Goal: Information Seeking & Learning: Check status

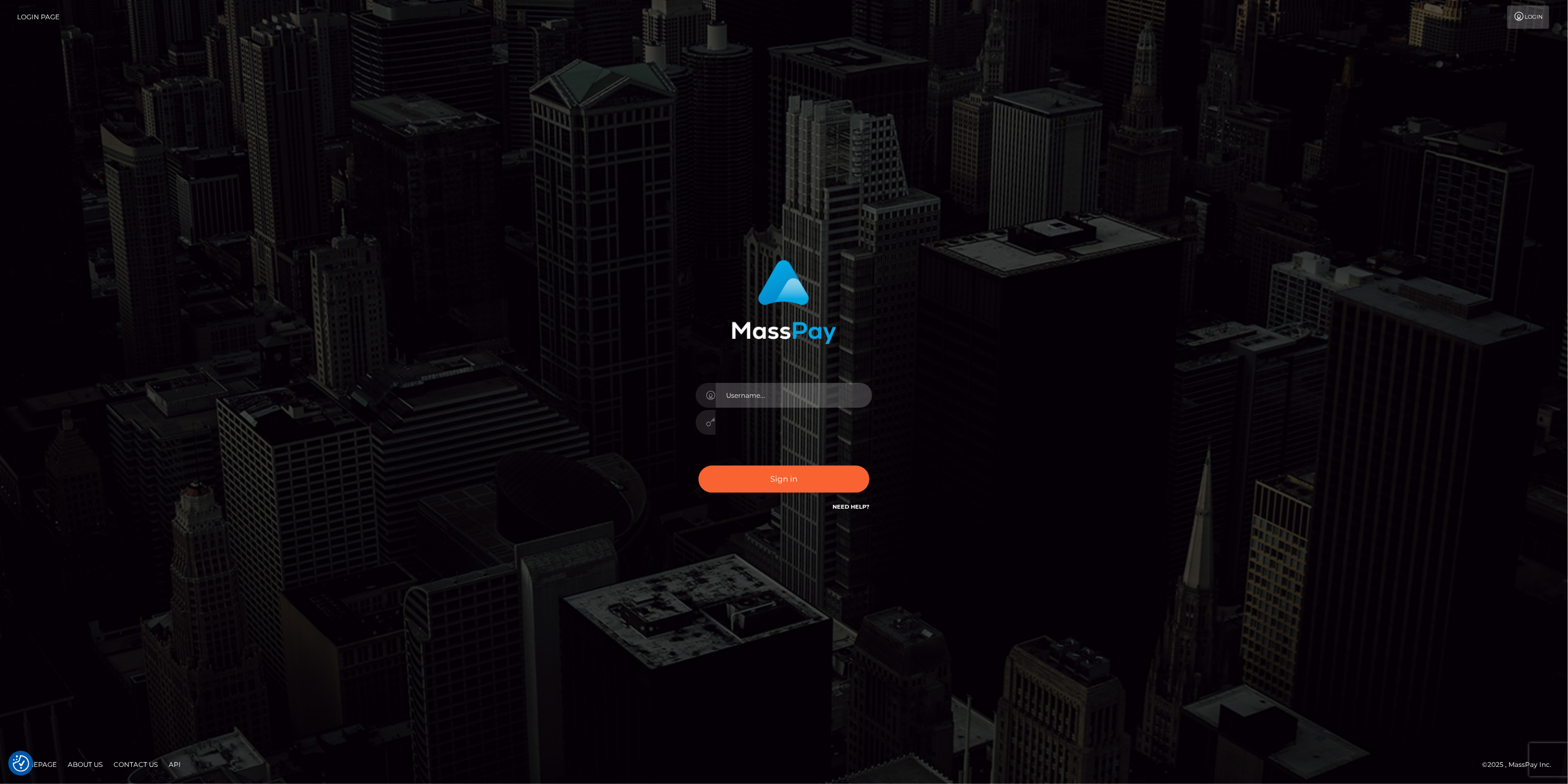
click at [868, 392] on input "text" at bounding box center [794, 395] width 157 height 25
type input "dfallu2"
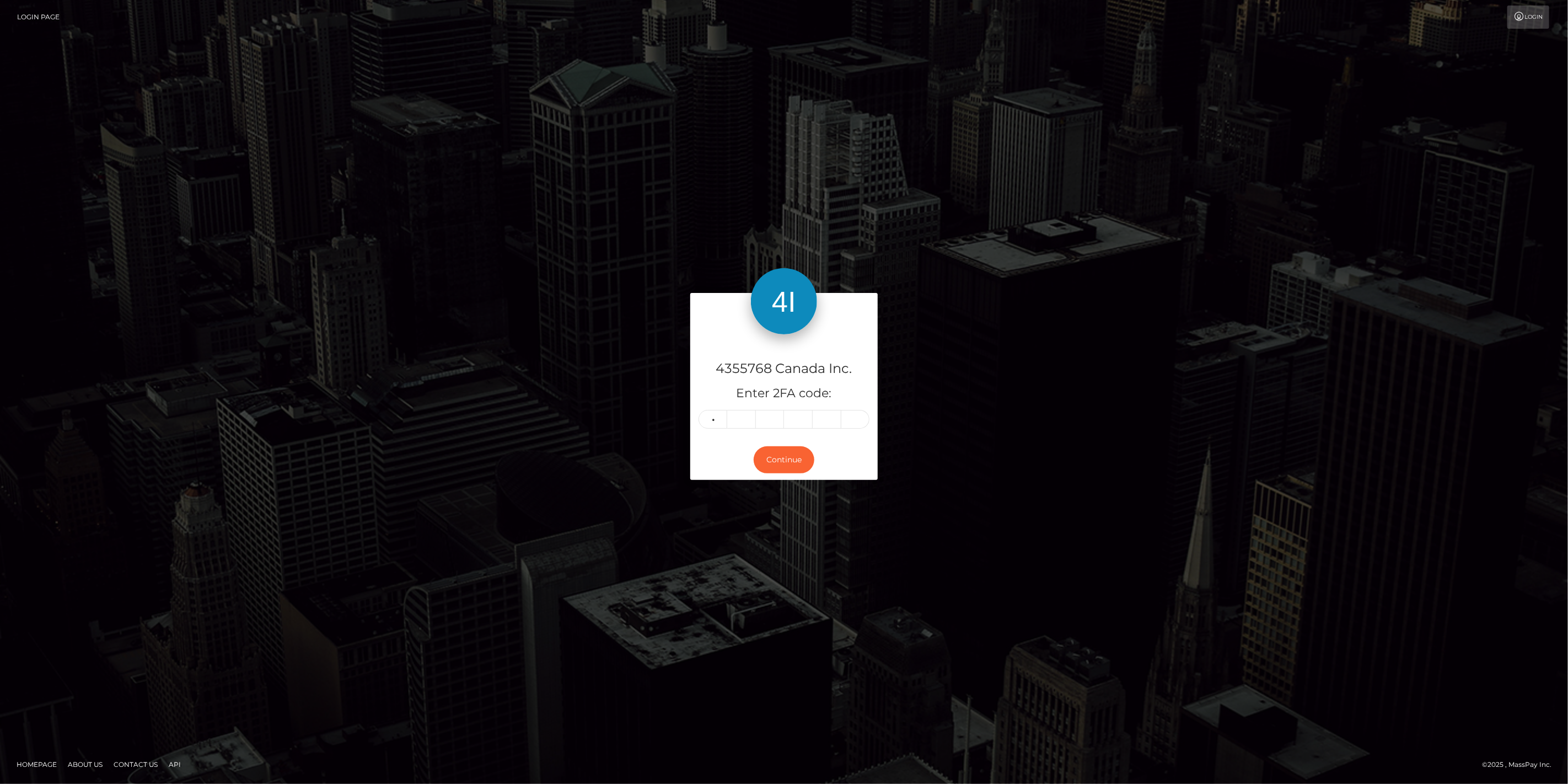
type input "8"
type input "1"
type input "2"
type input "5"
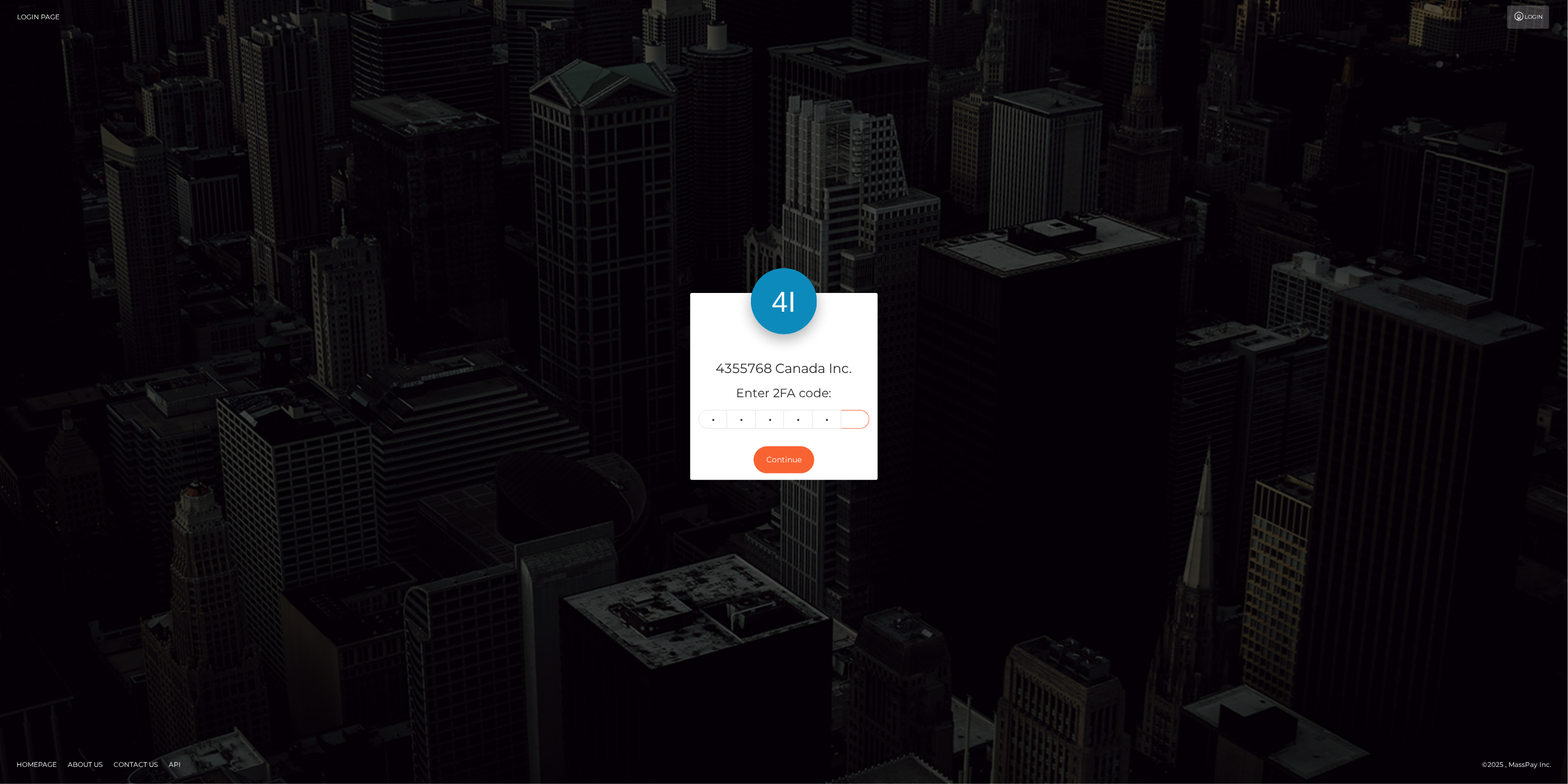
type input "9"
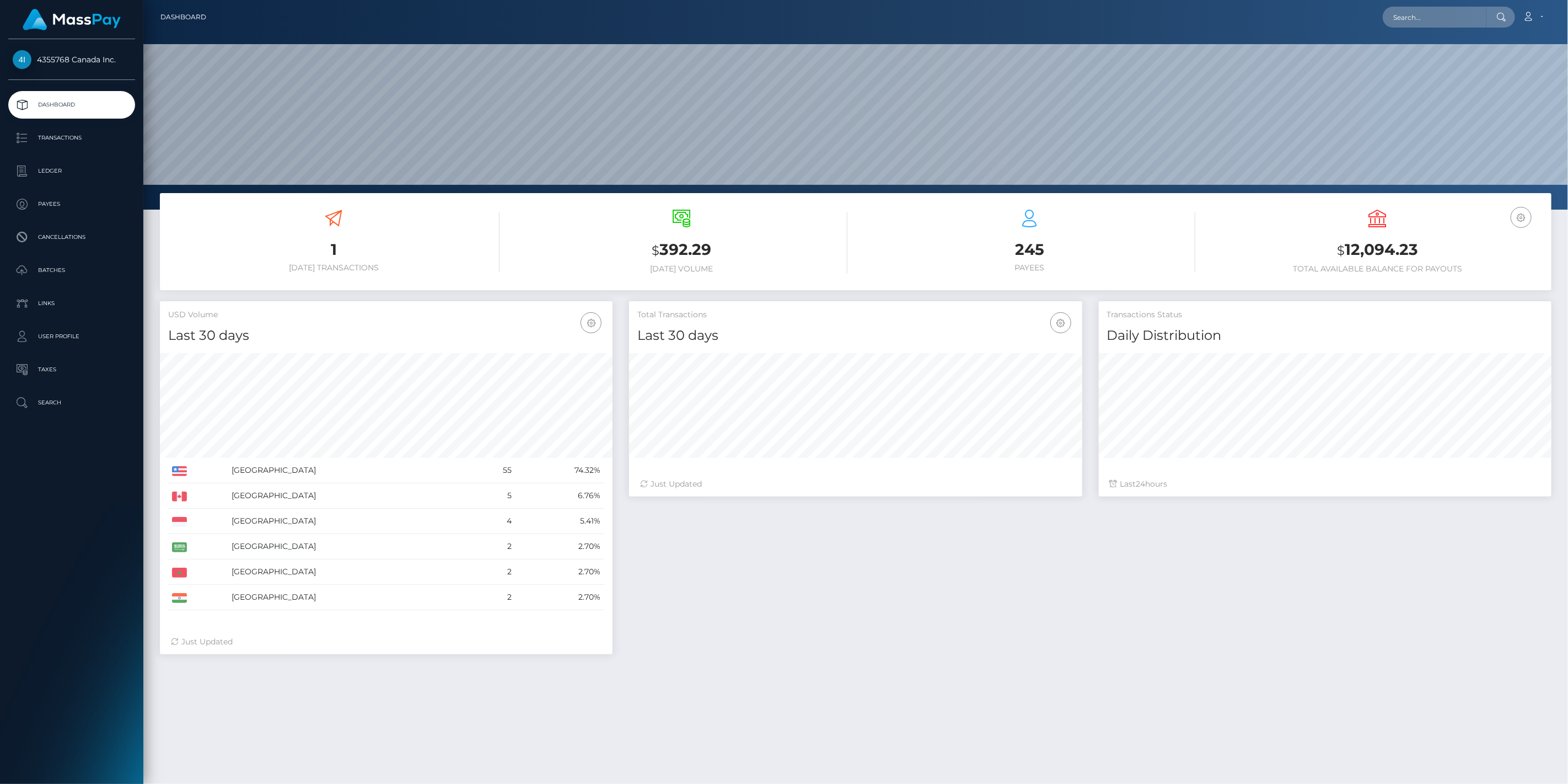
scroll to position [195, 453]
click at [63, 140] on p "Transactions" at bounding box center [71, 138] width 118 height 17
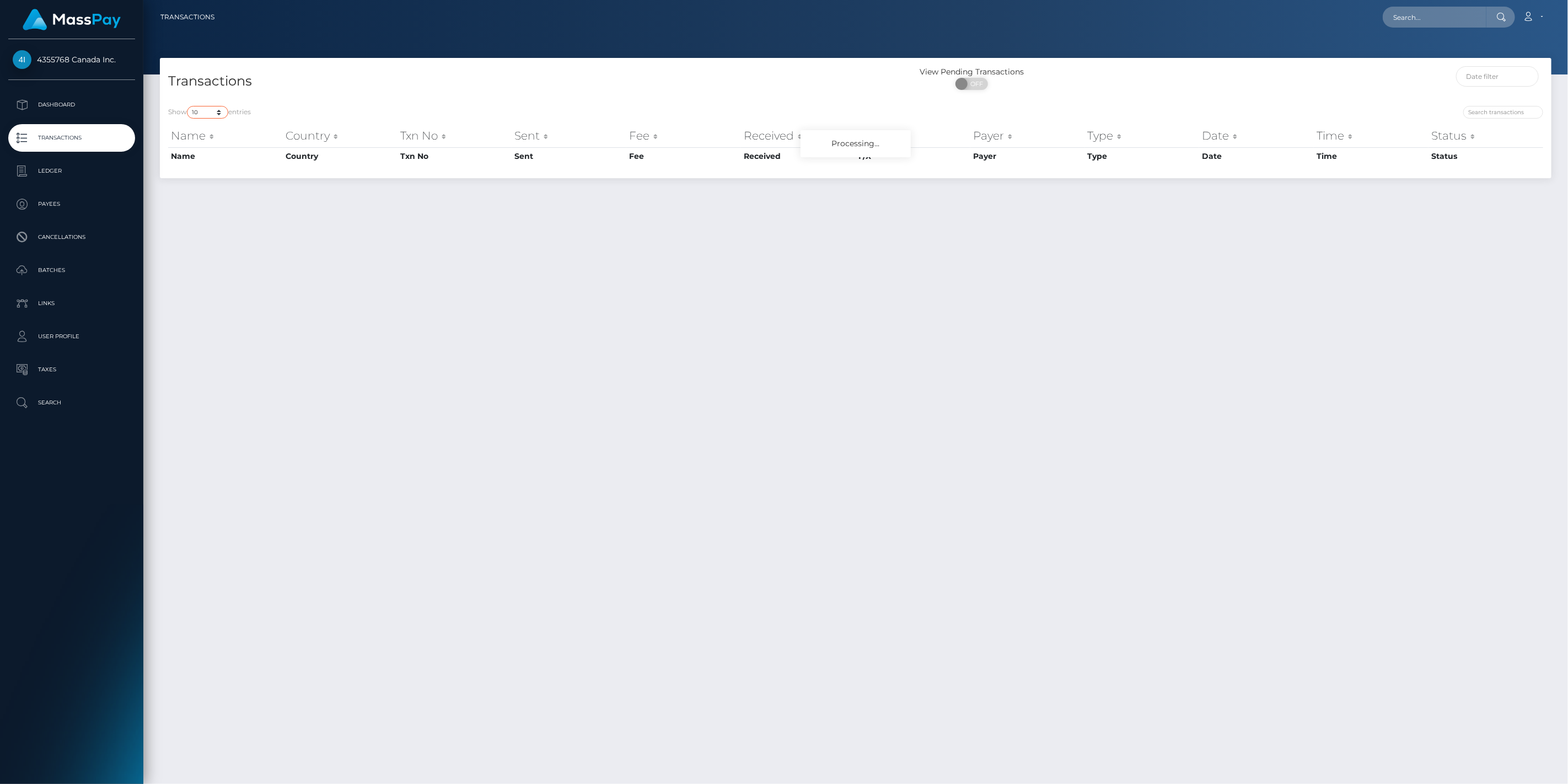
click at [219, 113] on select "10 25 50 100 250 500 1,000 3,500" at bounding box center [207, 112] width 41 height 12
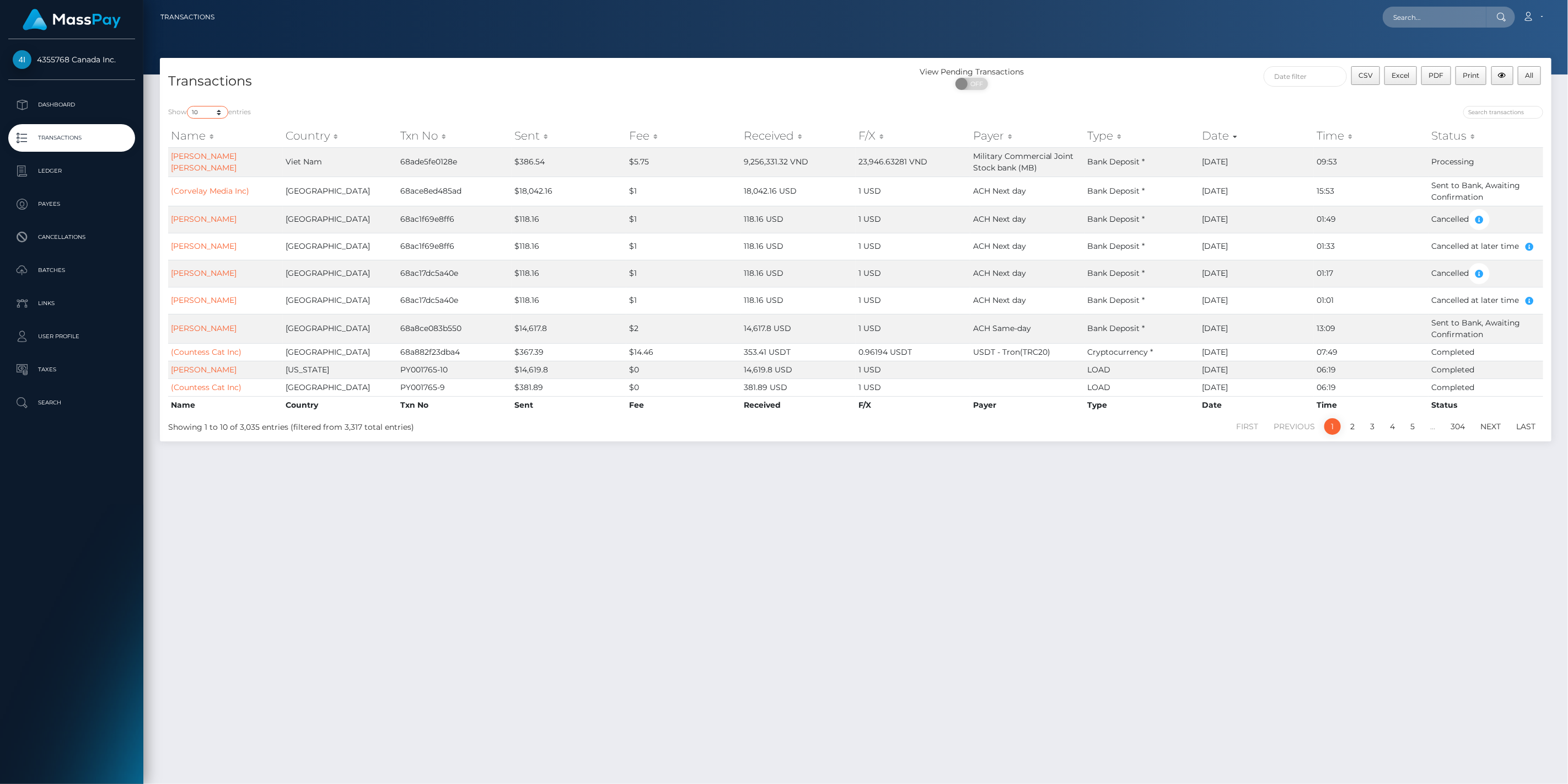
select select "500"
click at [188, 106] on select "10 25 50 100 250 500 1,000 3,500" at bounding box center [207, 112] width 41 height 12
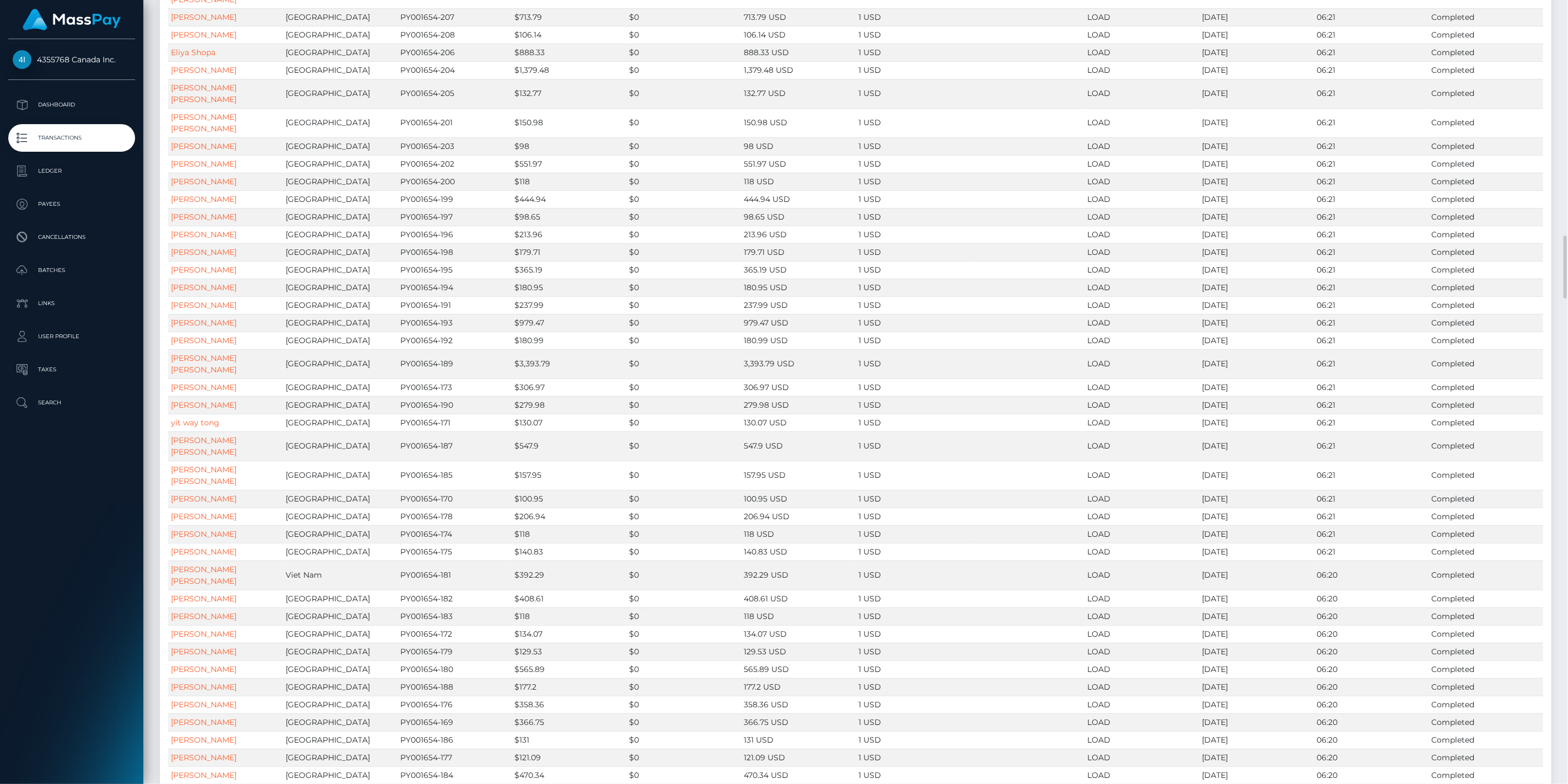
scroll to position [2972, 0]
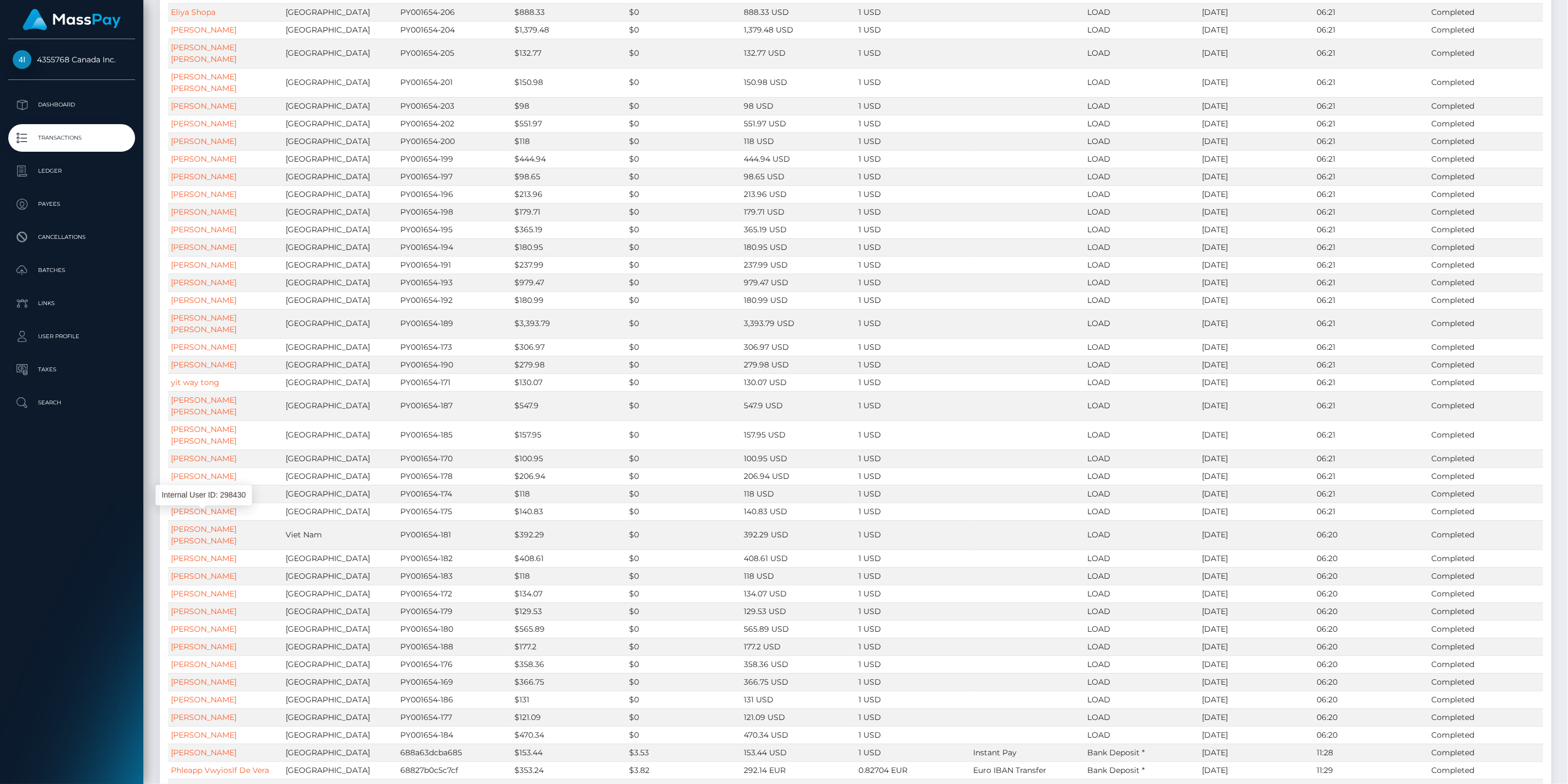
click at [217, 488] on div "Internal User ID: 298430" at bounding box center [203, 495] width 96 height 20
click at [227, 491] on div "Internal User ID: 298430" at bounding box center [203, 495] width 96 height 20
click at [225, 489] on div "Internal User ID: 298430" at bounding box center [203, 495] width 96 height 20
click at [182, 488] on div "Internal User ID: 298430" at bounding box center [203, 495] width 96 height 20
click at [223, 491] on div "Internal User ID: 298430" at bounding box center [203, 495] width 96 height 20
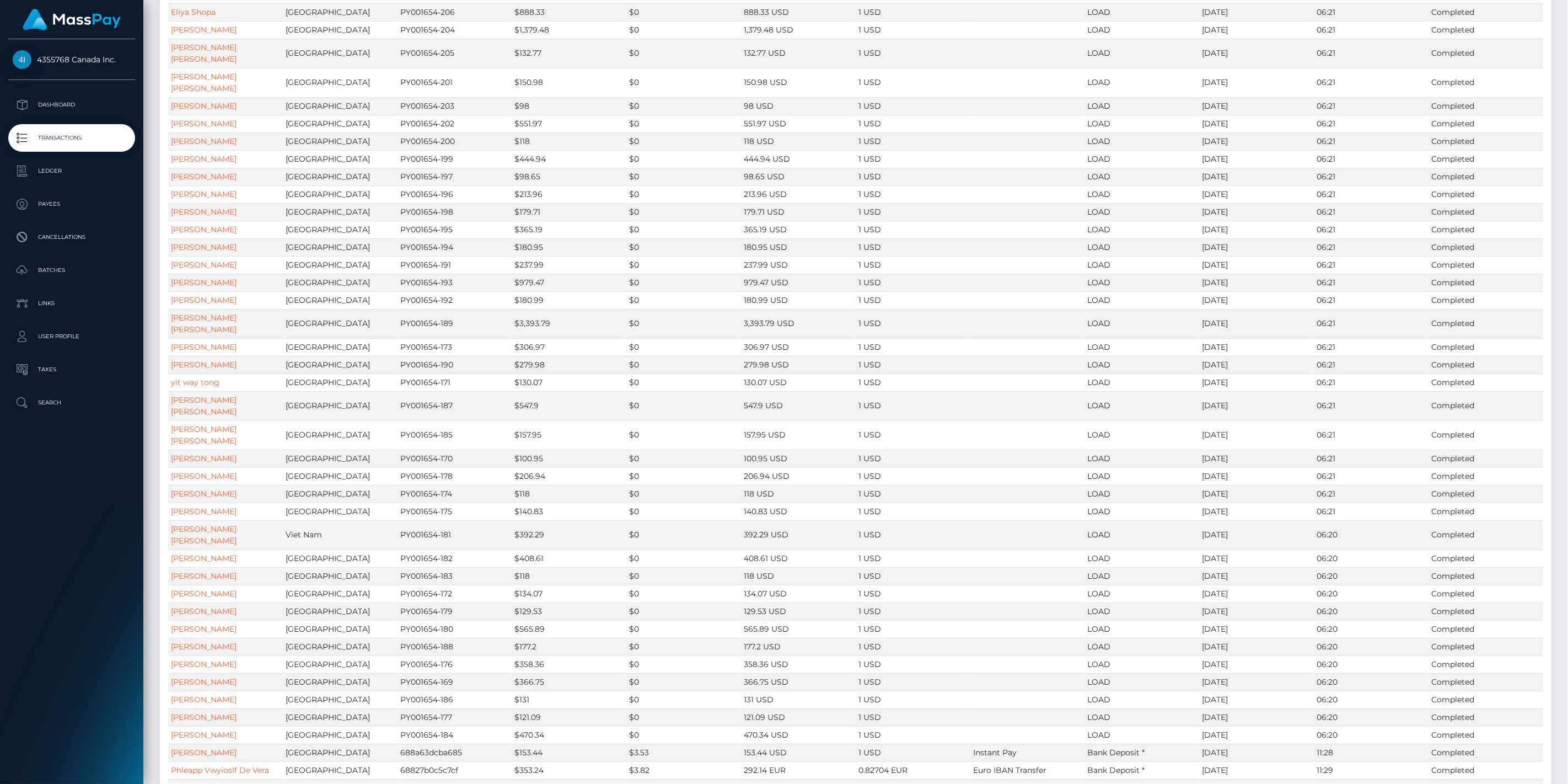
click at [223, 491] on body "4355768 Canada Inc. Dashboard Transactions Ledger Payees Batches" at bounding box center [784, 392] width 1568 height 784
click at [223, 491] on div "Internal User ID: 298430" at bounding box center [203, 495] width 96 height 20
click at [221, 489] on div "Internal User ID: 298430" at bounding box center [203, 495] width 96 height 20
click at [267, 520] on td "NGO VAN DOAN" at bounding box center [226, 534] width 115 height 29
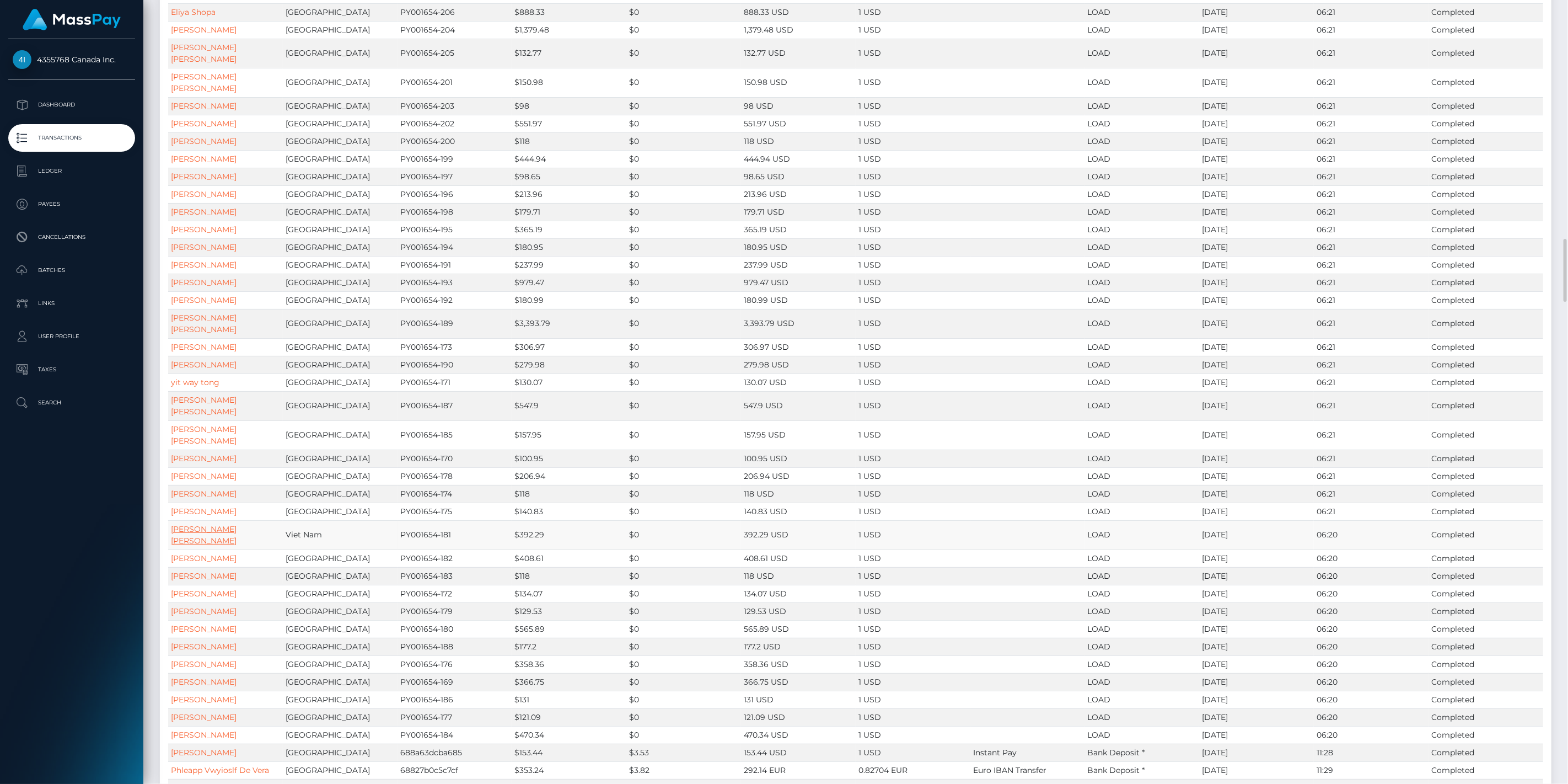
click at [230, 489] on div "Internal User ID: 298430" at bounding box center [203, 495] width 96 height 20
drag, startPoint x: 230, startPoint y: 489, endPoint x: 230, endPoint y: 482, distance: 7.0
drag, startPoint x: 199, startPoint y: 489, endPoint x: 302, endPoint y: 497, distance: 103.3
click at [302, 520] on td "Viet Nam" at bounding box center [340, 534] width 115 height 29
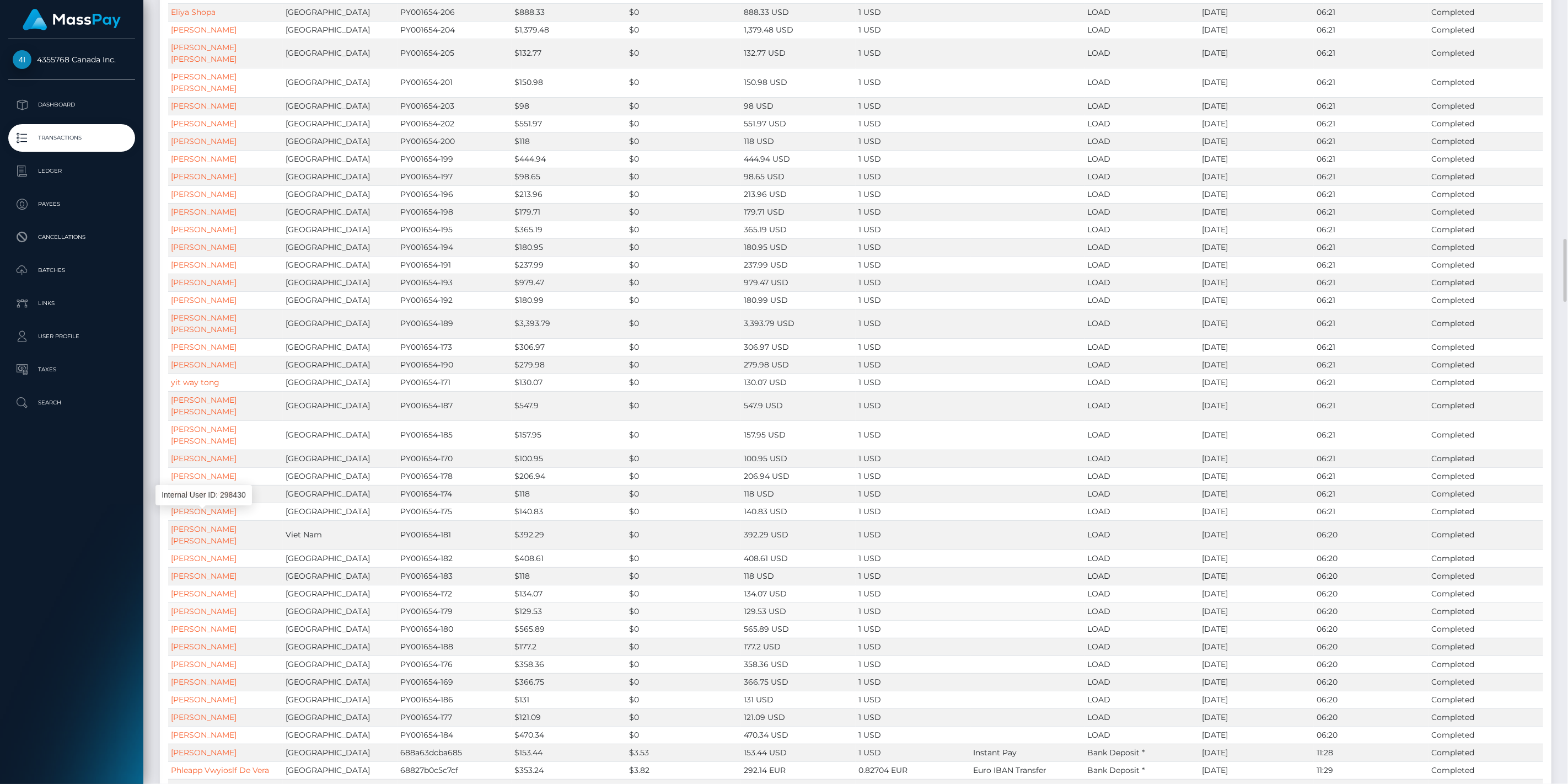
drag, startPoint x: 223, startPoint y: 495, endPoint x: 451, endPoint y: 561, distance: 237.4
click at [451, 602] on td "PY001654-179" at bounding box center [455, 611] width 115 height 18
click at [230, 489] on body "4355768 Canada Inc. Dashboard Transactions Ledger Payees Batches" at bounding box center [784, 392] width 1568 height 784
click at [230, 489] on div "Internal User ID: 298430" at bounding box center [203, 495] width 96 height 20
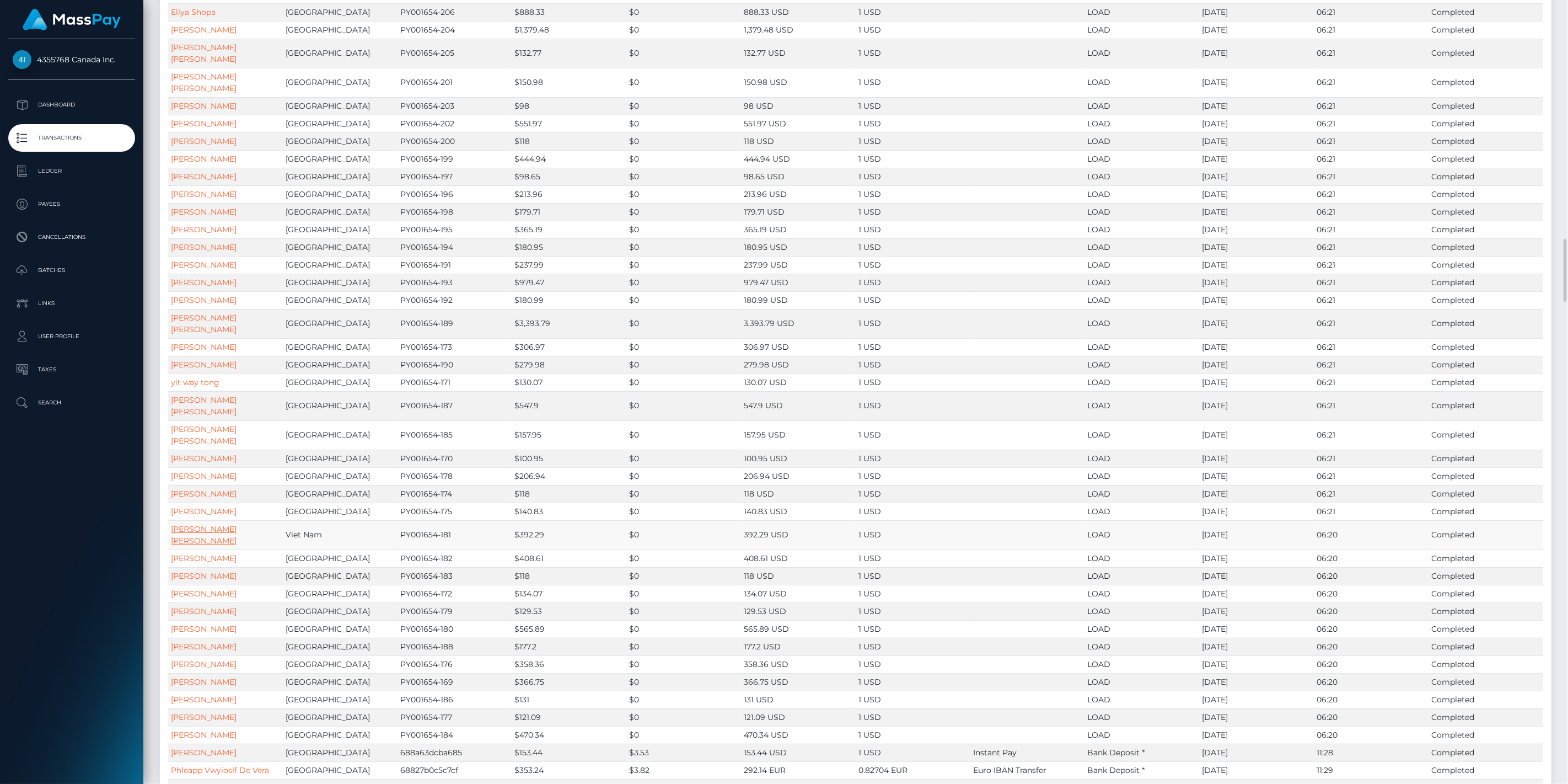
click at [230, 489] on div "Internal User ID: 298430" at bounding box center [203, 495] width 96 height 20
drag, startPoint x: 240, startPoint y: 489, endPoint x: 168, endPoint y: 488, distance: 72.0
click at [168, 520] on td "NGO VAN DOAN" at bounding box center [226, 534] width 115 height 29
click at [170, 520] on td "NGO VAN DOAN" at bounding box center [226, 534] width 115 height 29
drag, startPoint x: 234, startPoint y: 491, endPoint x: 207, endPoint y: 491, distance: 27.0
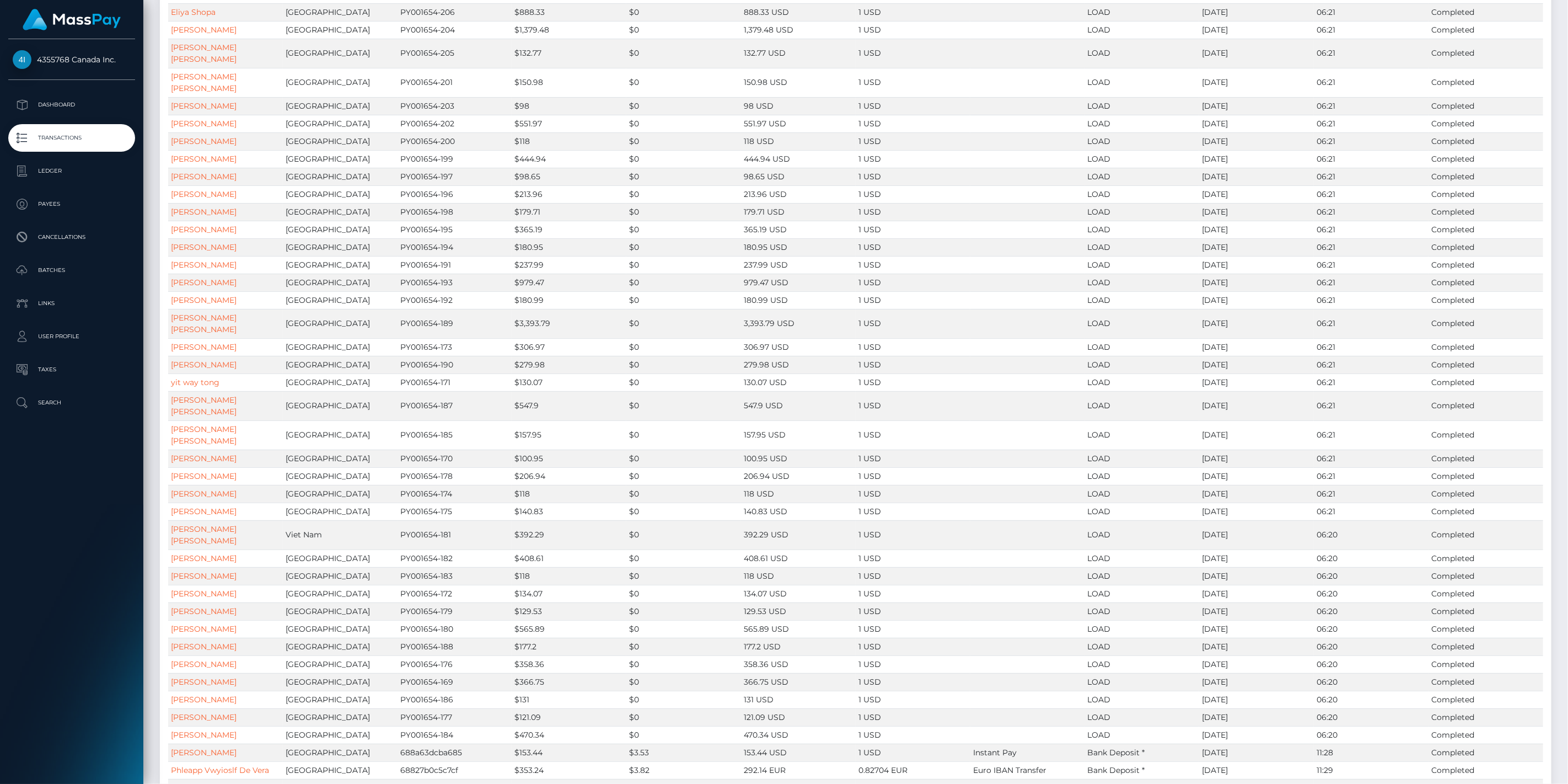
click at [196, 491] on body "4355768 Canada Inc. Dashboard Transactions Ledger Payees Batches" at bounding box center [784, 392] width 1568 height 784
click at [207, 491] on div "Internal User ID: 298430" at bounding box center [203, 495] width 96 height 20
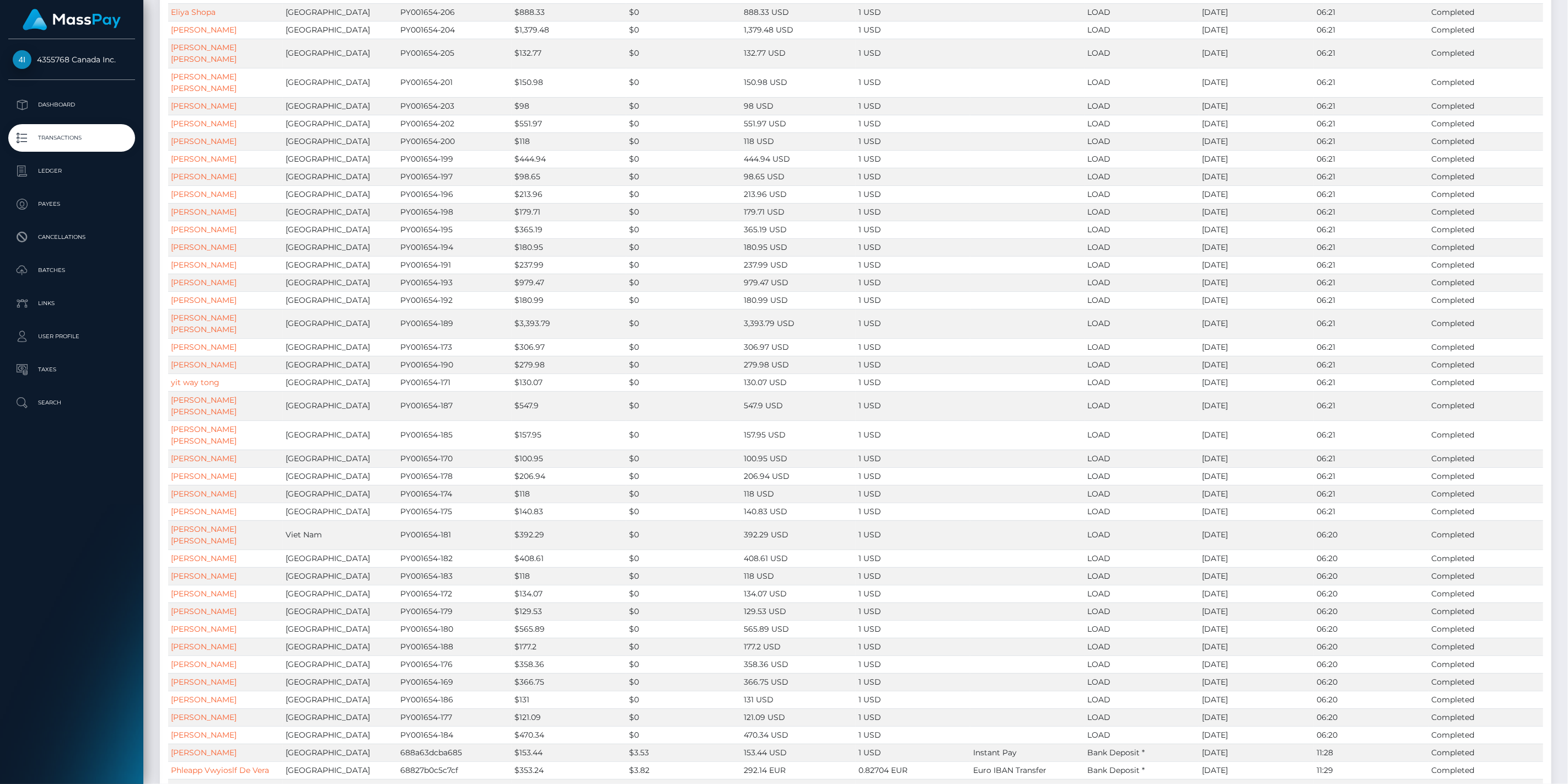
click at [207, 491] on div "Internal User ID: 298430" at bounding box center [203, 495] width 96 height 20
click at [207, 491] on body "4355768 Canada Inc. Dashboard Transactions Ledger Payees Batches" at bounding box center [784, 392] width 1568 height 784
click at [207, 491] on div "Internal User ID: 298430" at bounding box center [203, 495] width 96 height 20
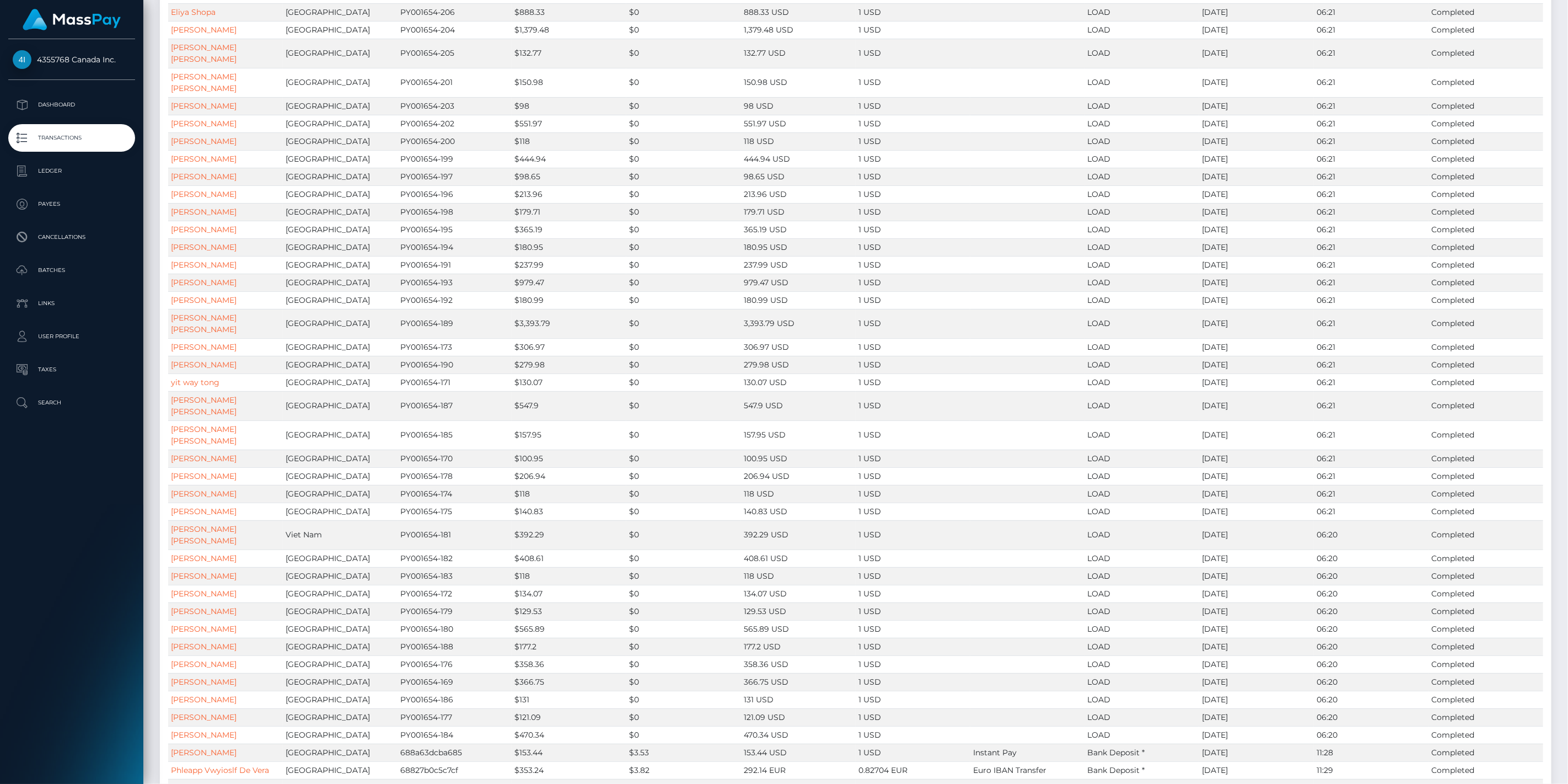
click at [212, 491] on body "4355768 Canada Inc. Dashboard Transactions Ledger Payees Batches" at bounding box center [784, 392] width 1568 height 784
drag, startPoint x: 238, startPoint y: 491, endPoint x: 167, endPoint y: 491, distance: 71.0
click at [168, 520] on td "NGO VAN DOAN" at bounding box center [226, 534] width 115 height 29
drag, startPoint x: 171, startPoint y: 491, endPoint x: 173, endPoint y: 486, distance: 5.4
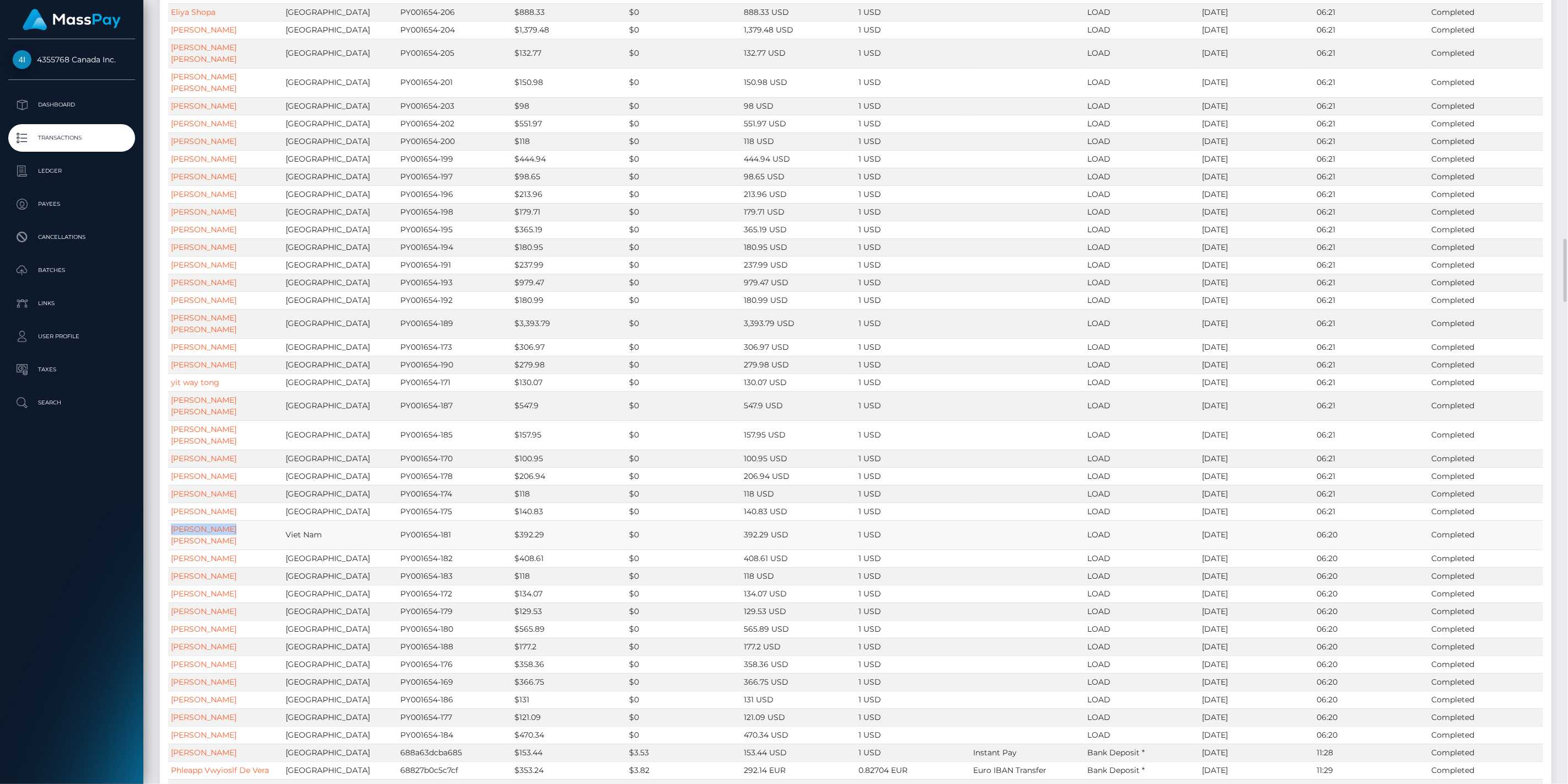
drag, startPoint x: 168, startPoint y: 484, endPoint x: 234, endPoint y: 483, distance: 66.0
click at [234, 520] on td "NGO VAN DOAN" at bounding box center [226, 534] width 115 height 29
copy link "NGO VAN DOAN"
click at [72, 203] on p "Payees" at bounding box center [71, 204] width 118 height 17
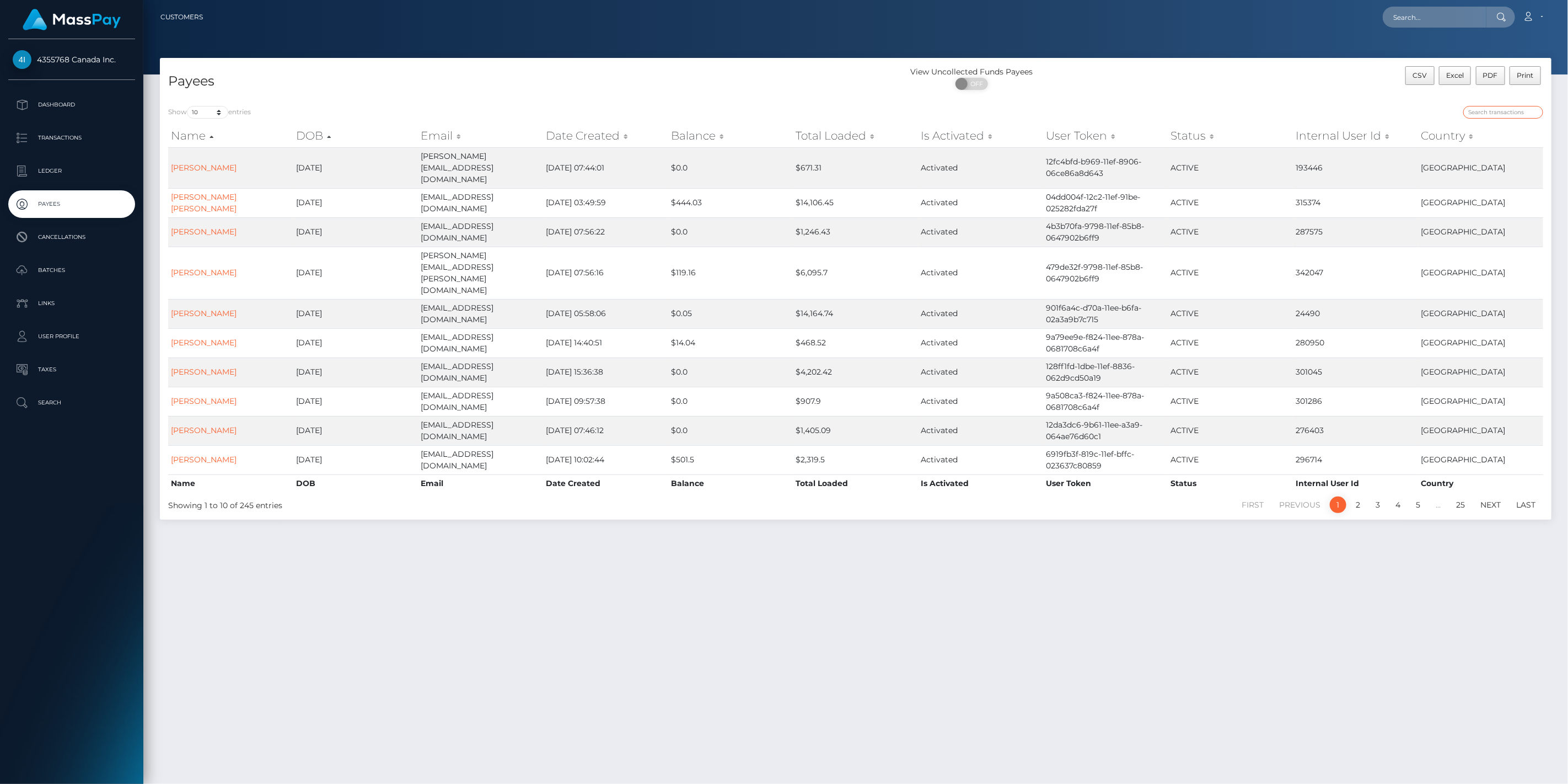
drag, startPoint x: 1506, startPoint y: 112, endPoint x: 1507, endPoint y: 122, distance: 10.0
click at [1507, 111] on input "search" at bounding box center [1503, 112] width 80 height 12
paste input "NGO VAN DOAN"
type input "NGO VAN DOAN"
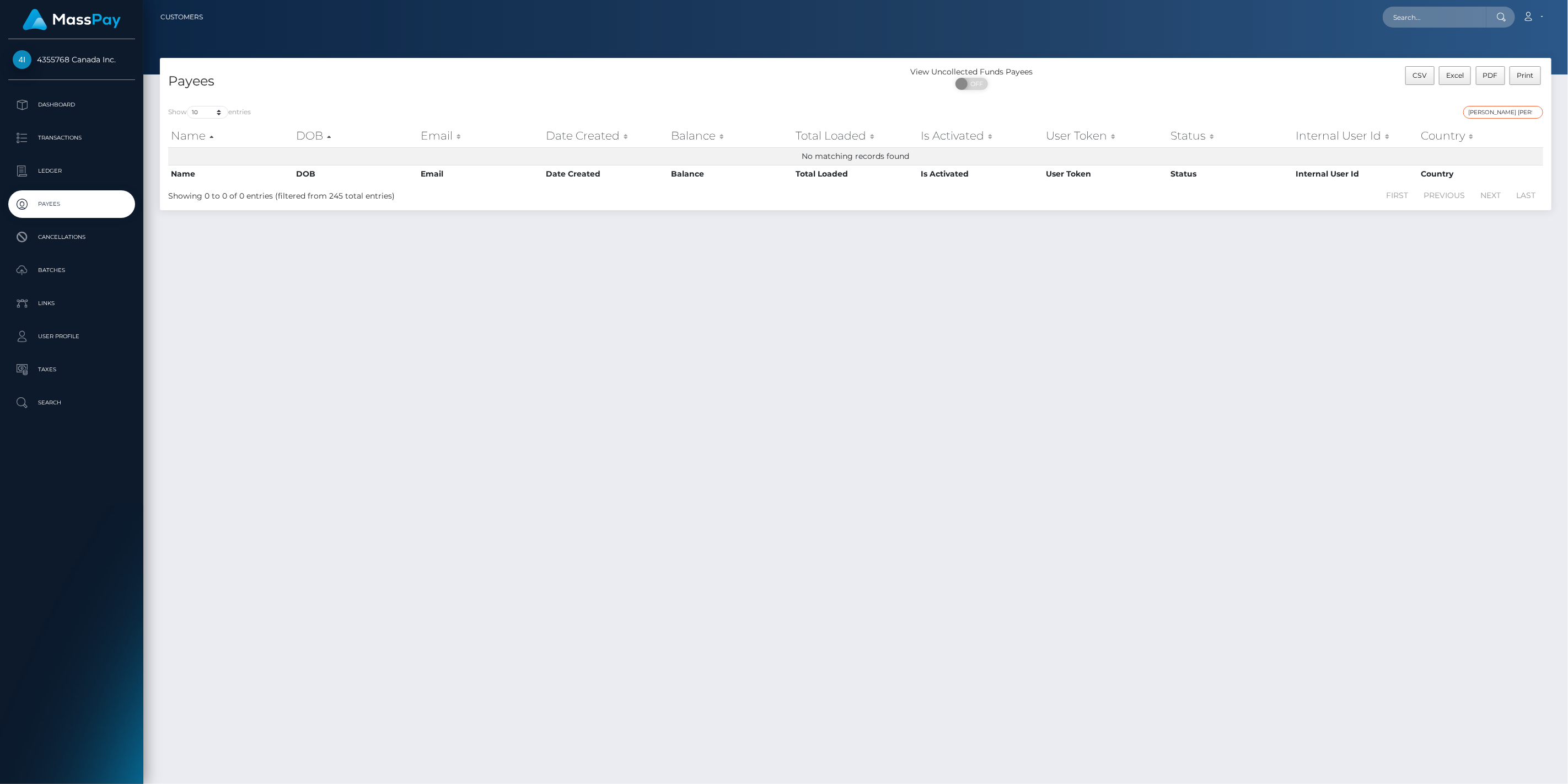
click at [1535, 111] on input "NGO VAN DOAN" at bounding box center [1503, 112] width 80 height 12
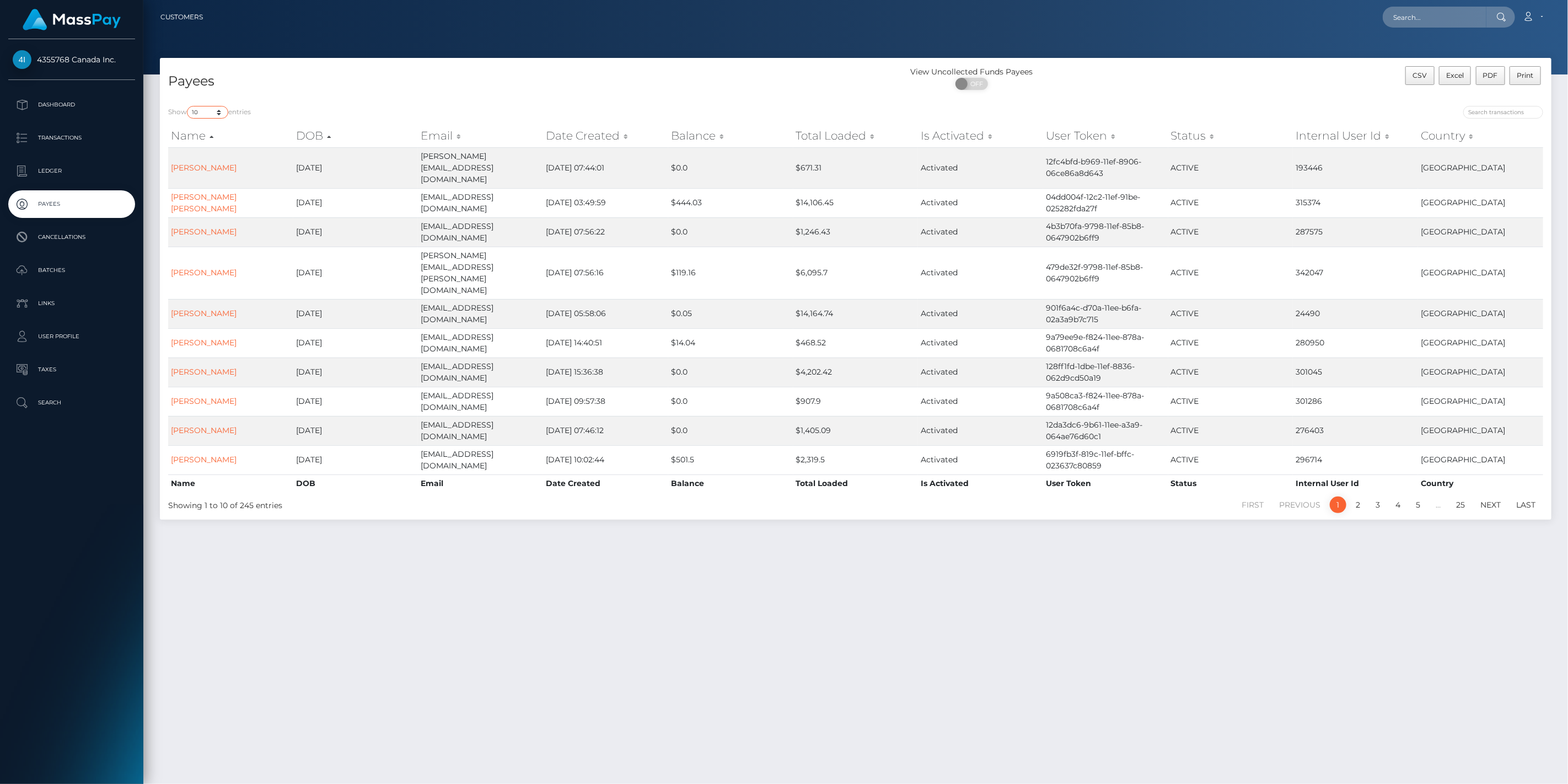
click at [216, 106] on select "10 25 50 100 250" at bounding box center [207, 112] width 41 height 12
select select "100"
click at [188, 106] on select "10 25 50 100 250" at bounding box center [207, 112] width 41 height 12
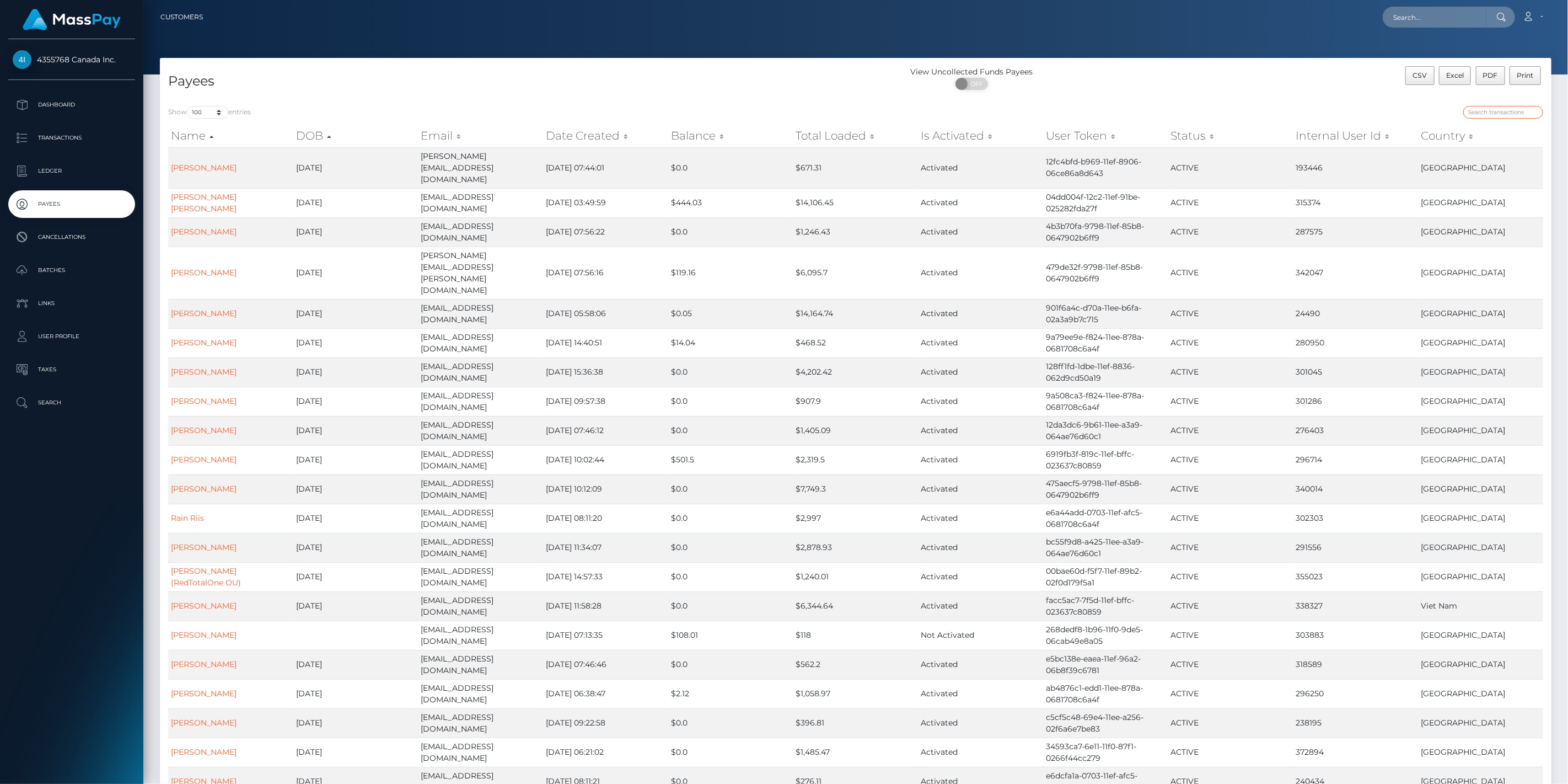
click at [1517, 110] on input "search" at bounding box center [1503, 112] width 80 height 12
paste input "NGO VAN DOAN"
type input "NGO VAN DOAN"
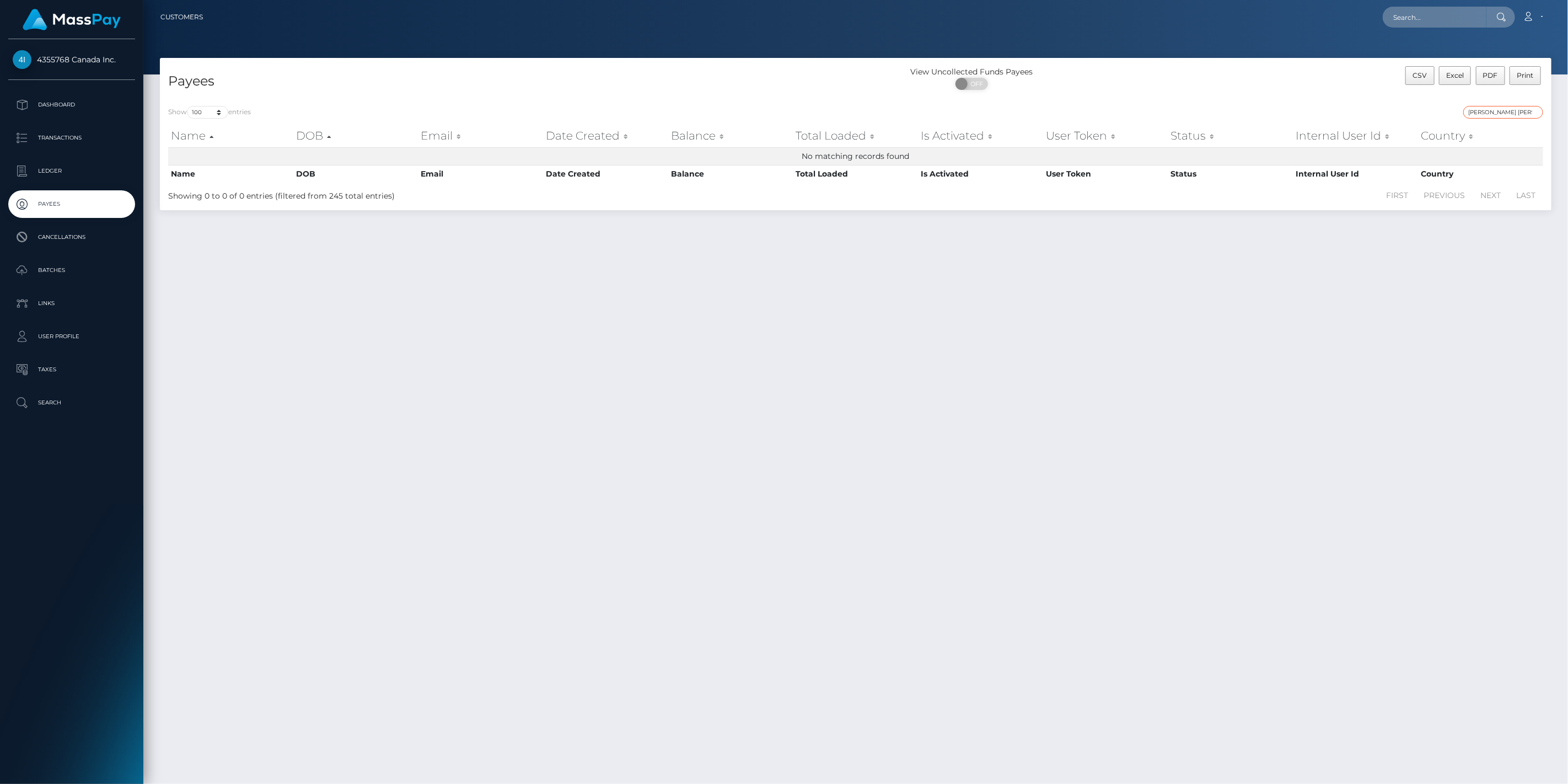
click at [1534, 110] on input "NGO VAN DOAN" at bounding box center [1503, 112] width 80 height 12
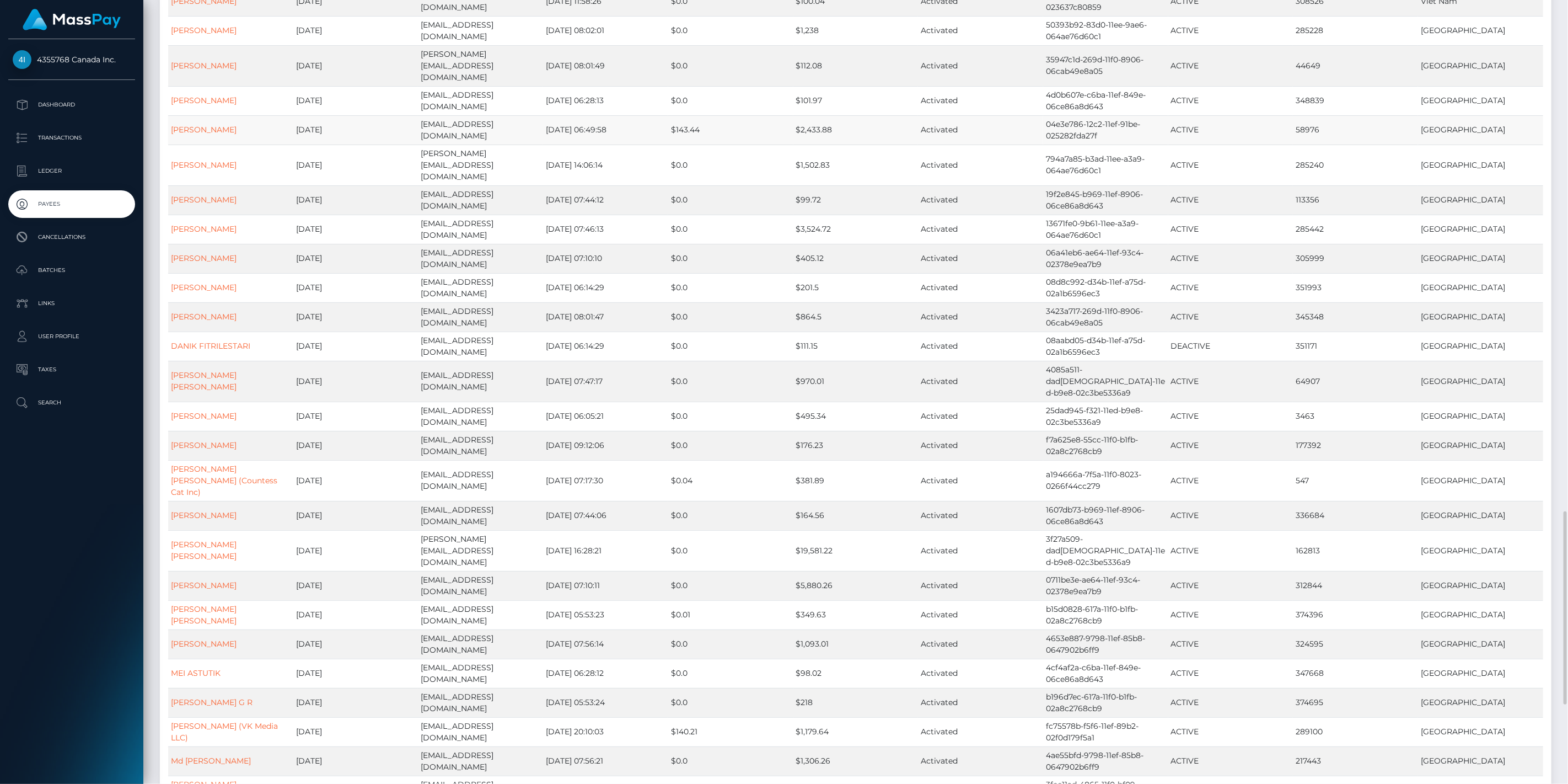
scroll to position [1915, 0]
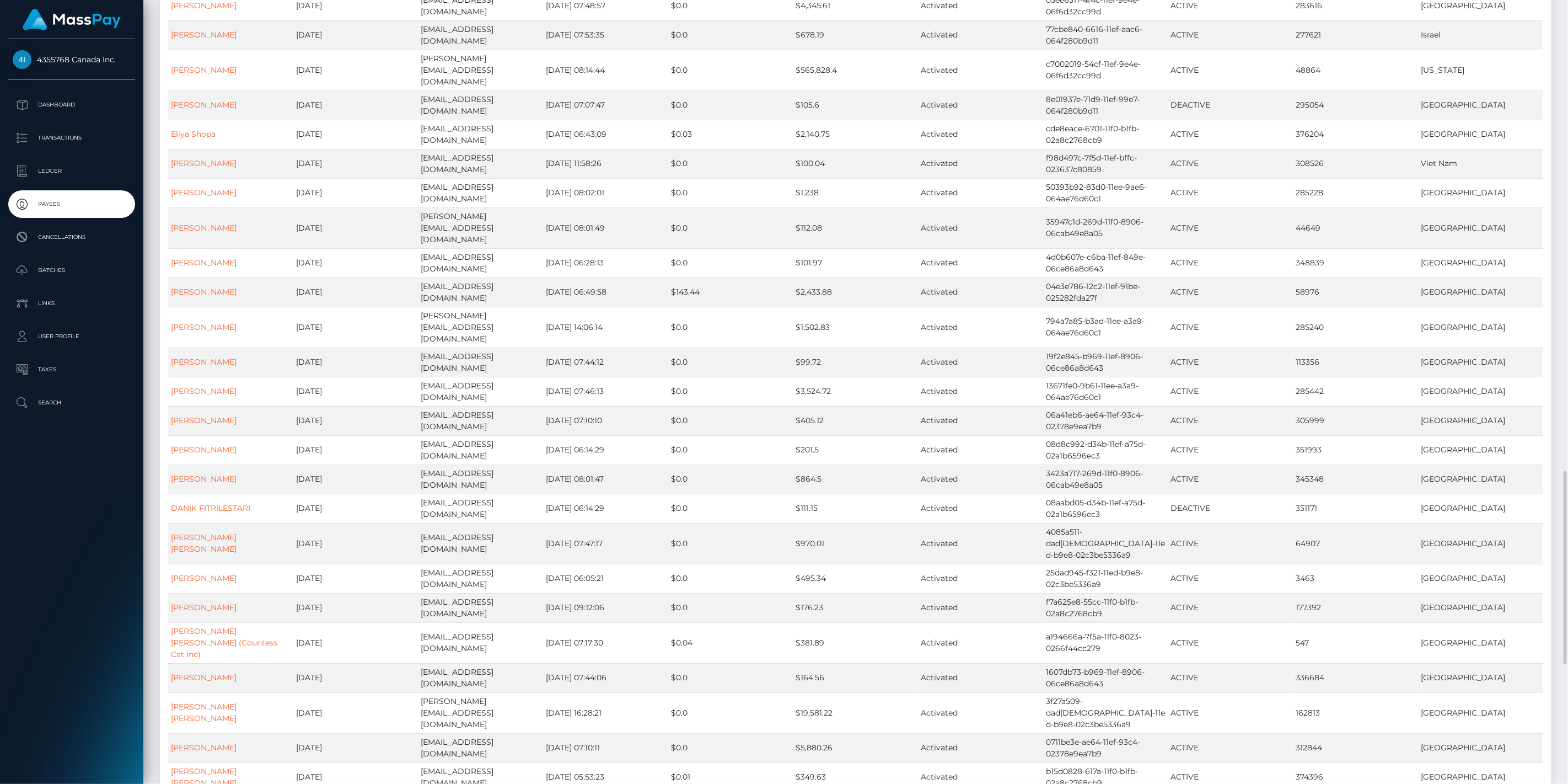
click at [83, 56] on span "4355768 Canada Inc." at bounding box center [71, 59] width 127 height 10
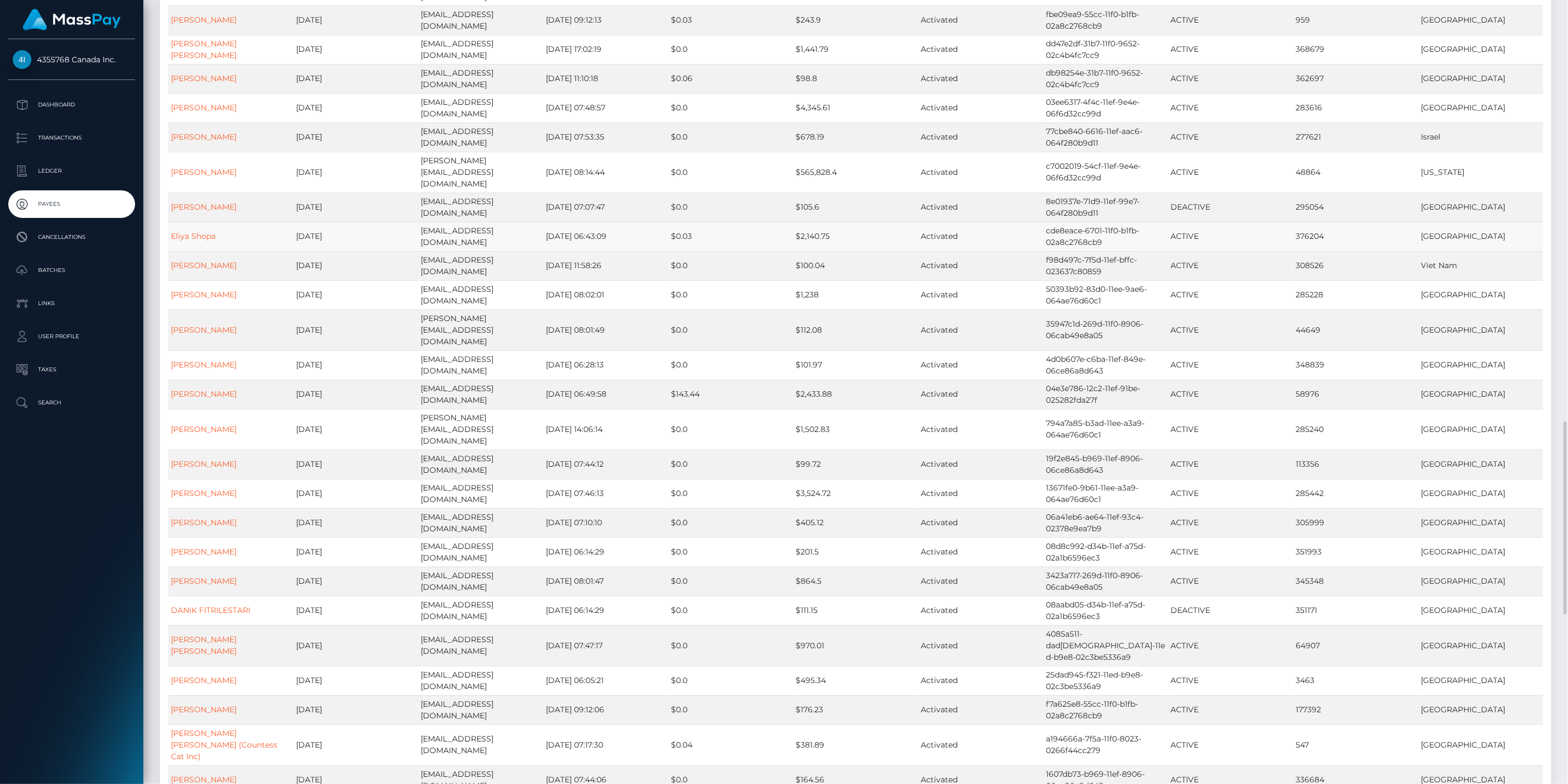
scroll to position [1793, 0]
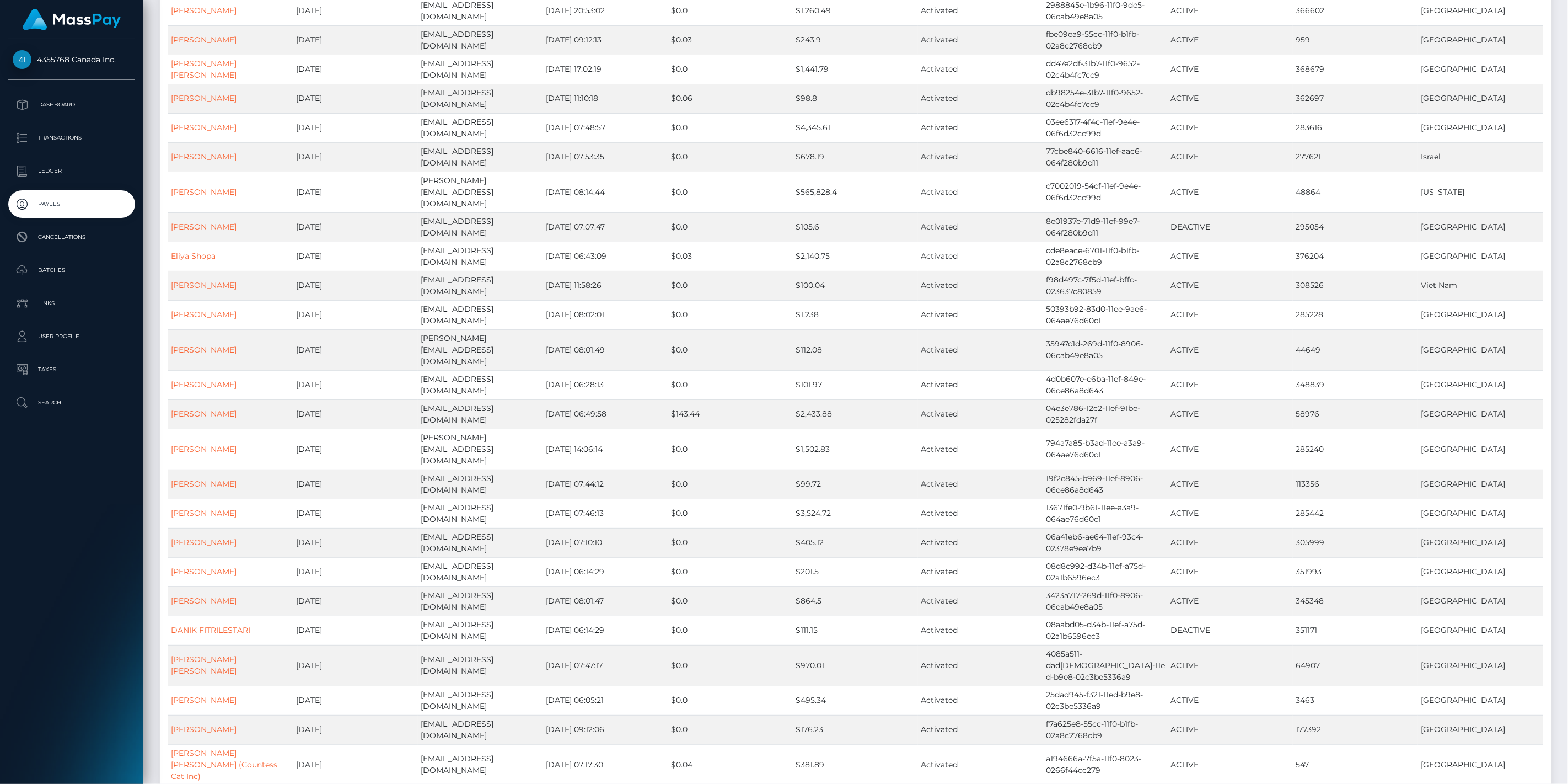
click at [60, 57] on span "4355768 Canada Inc." at bounding box center [71, 59] width 127 height 10
click at [74, 140] on p "Transactions" at bounding box center [71, 138] width 118 height 17
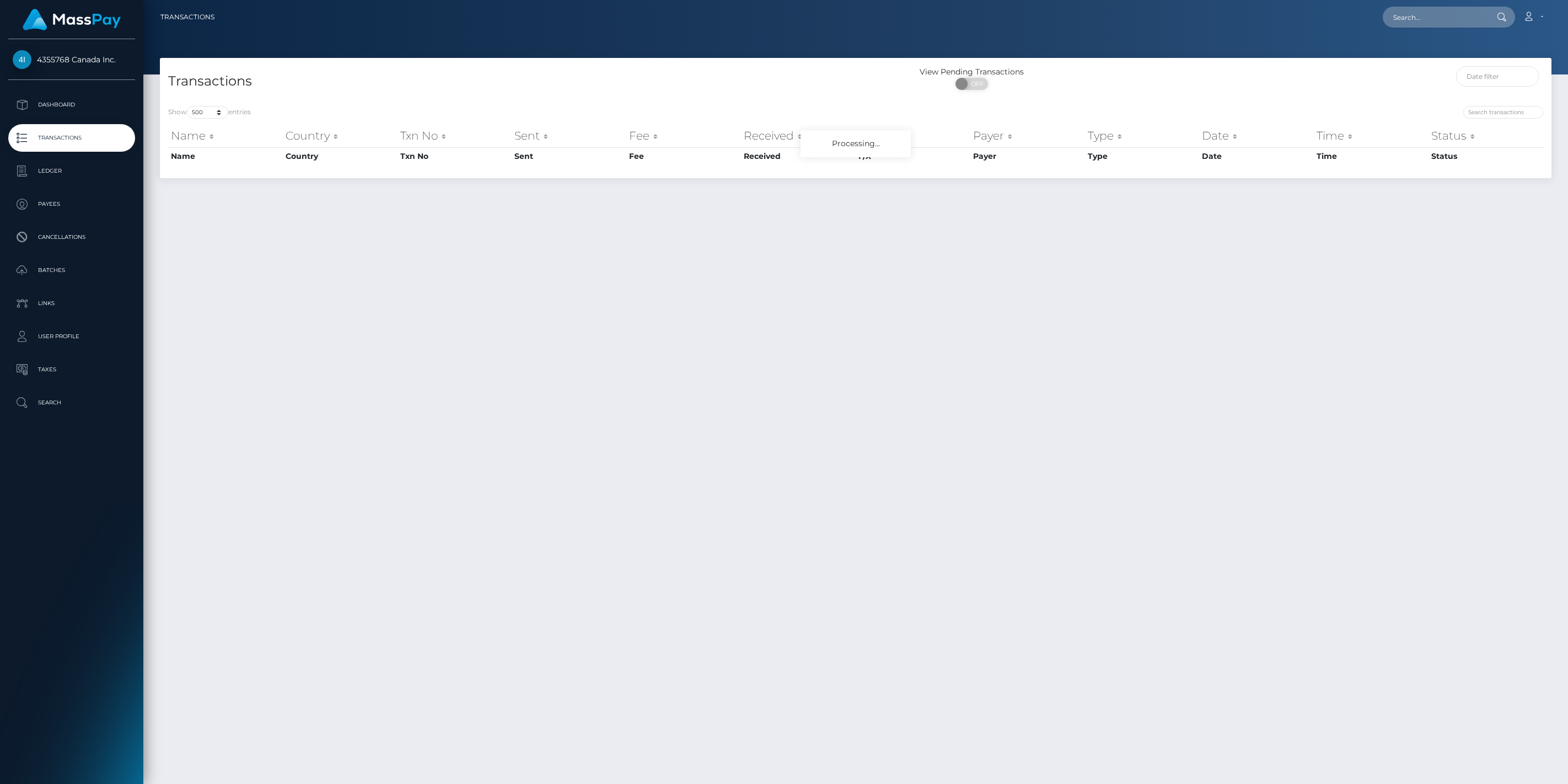
select select "500"
click at [1509, 116] on input "search" at bounding box center [1503, 112] width 80 height 12
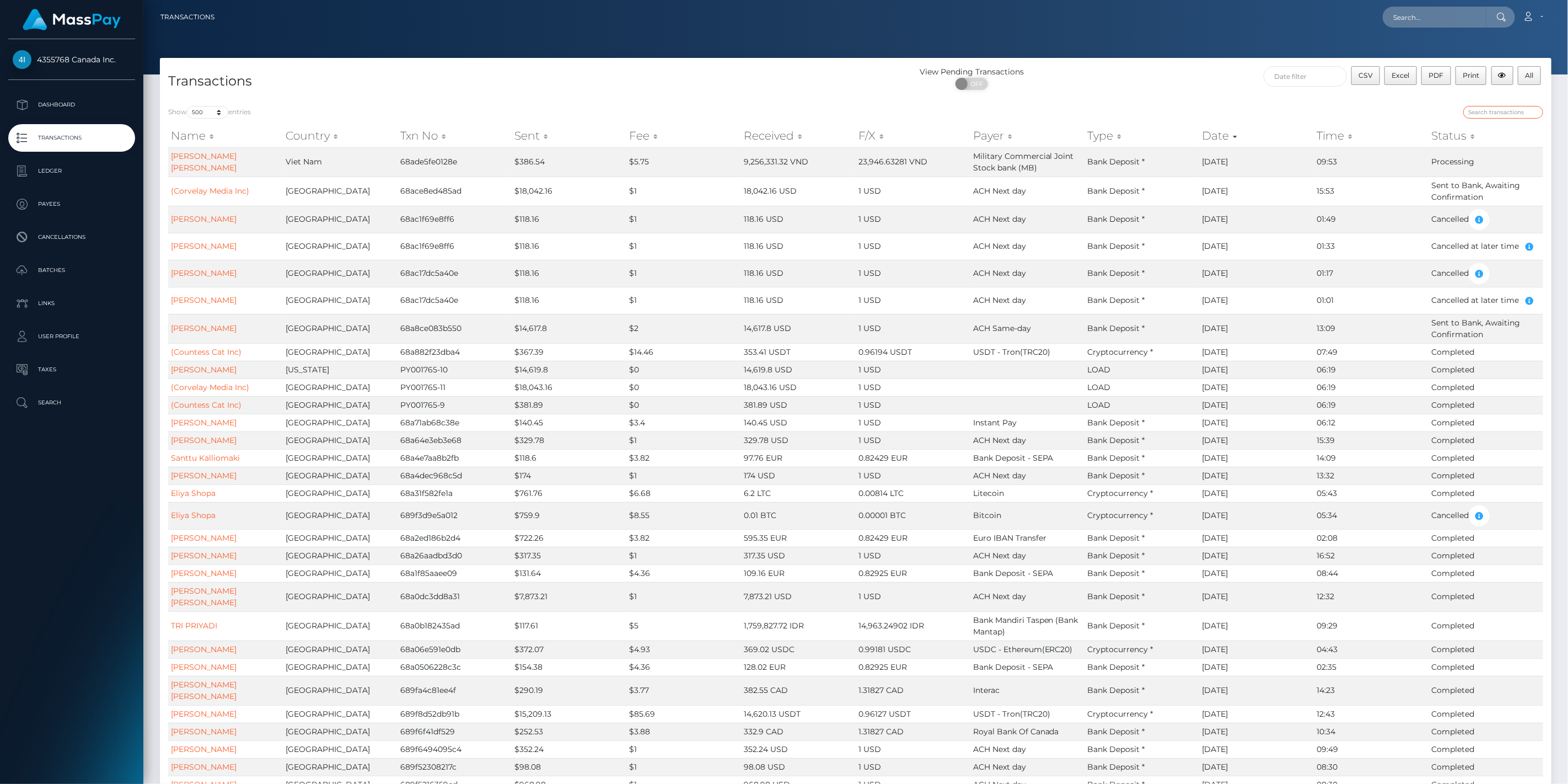
paste input "[PERSON_NAME] [PERSON_NAME]"
type input "[PERSON_NAME] [PERSON_NAME]"
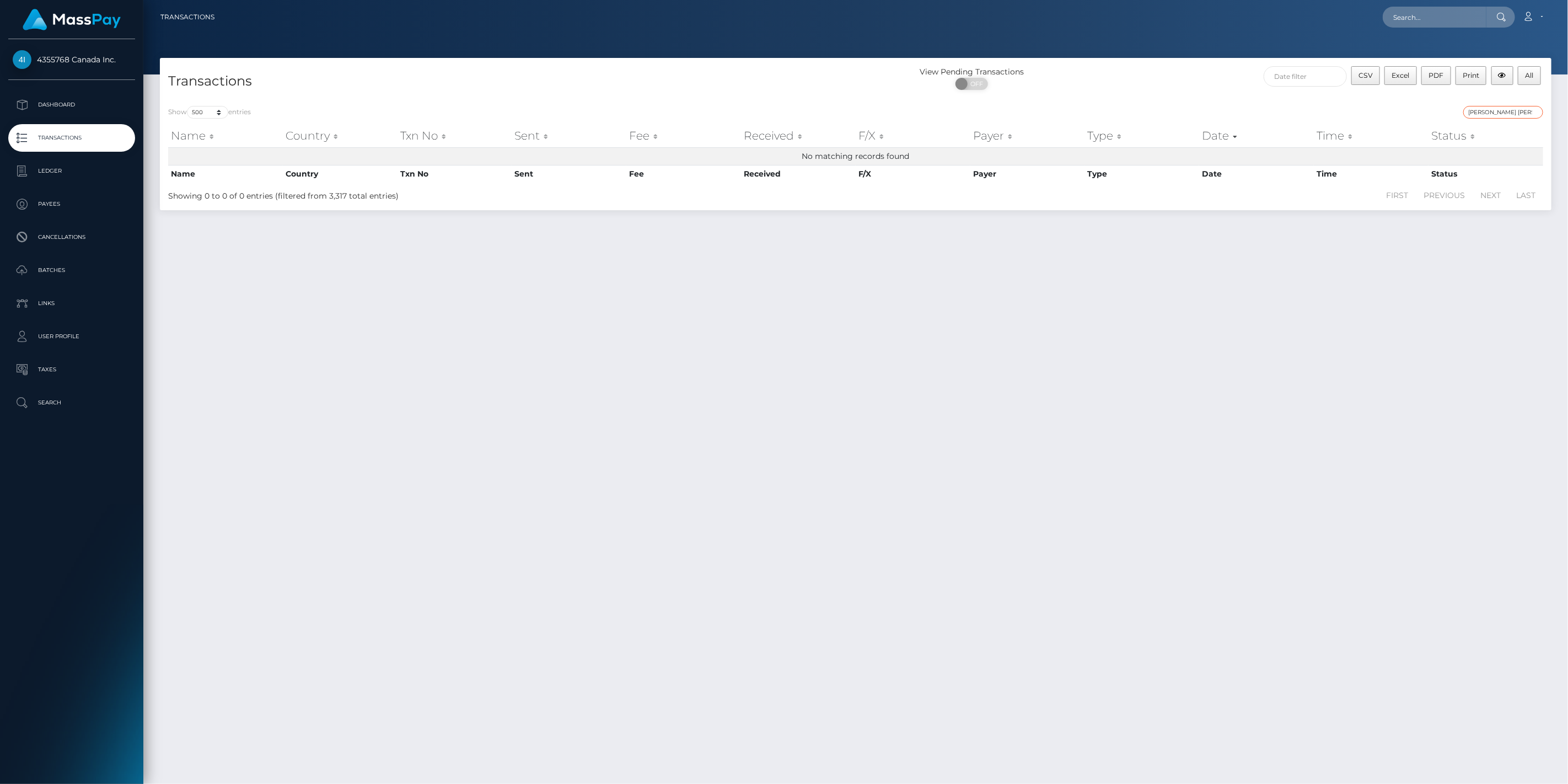
click at [1533, 113] on input "NGO VAN DOAN" at bounding box center [1503, 112] width 80 height 12
click at [1535, 113] on input "NGO VAN DOAN" at bounding box center [1503, 112] width 80 height 12
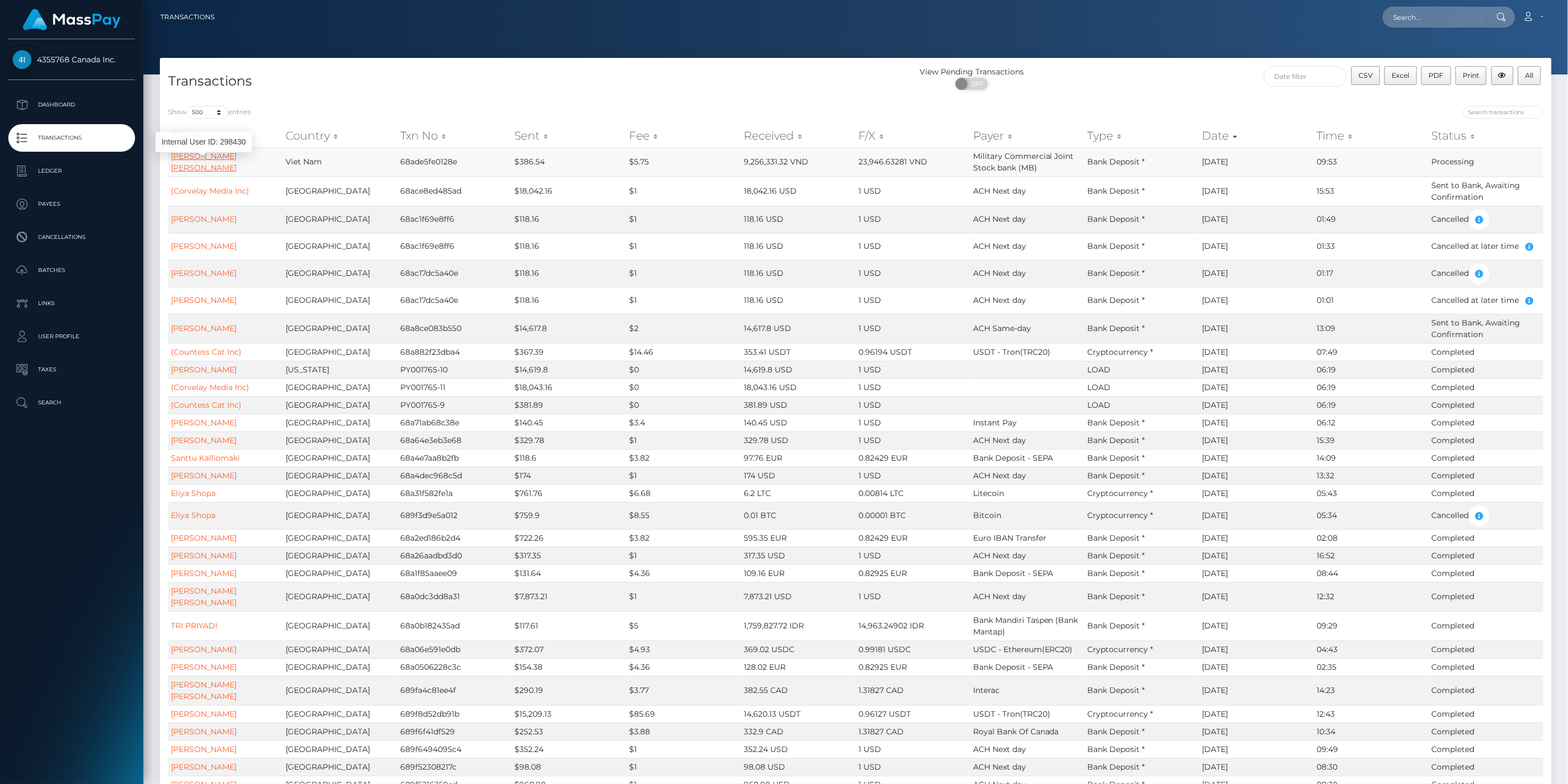
click at [197, 161] on link "NGO VAN DOAN" at bounding box center [204, 161] width 65 height 21
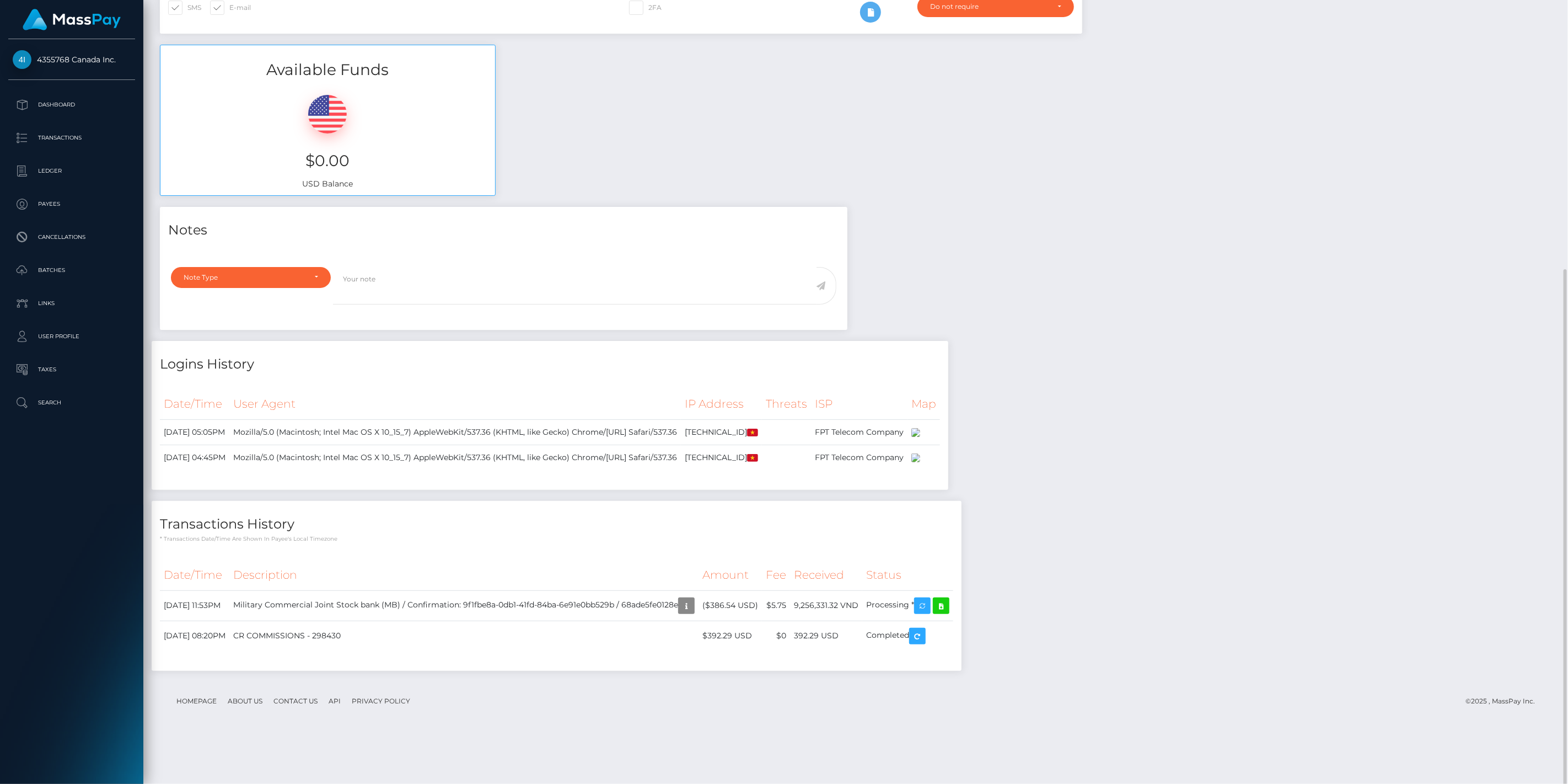
scroll to position [325, 0]
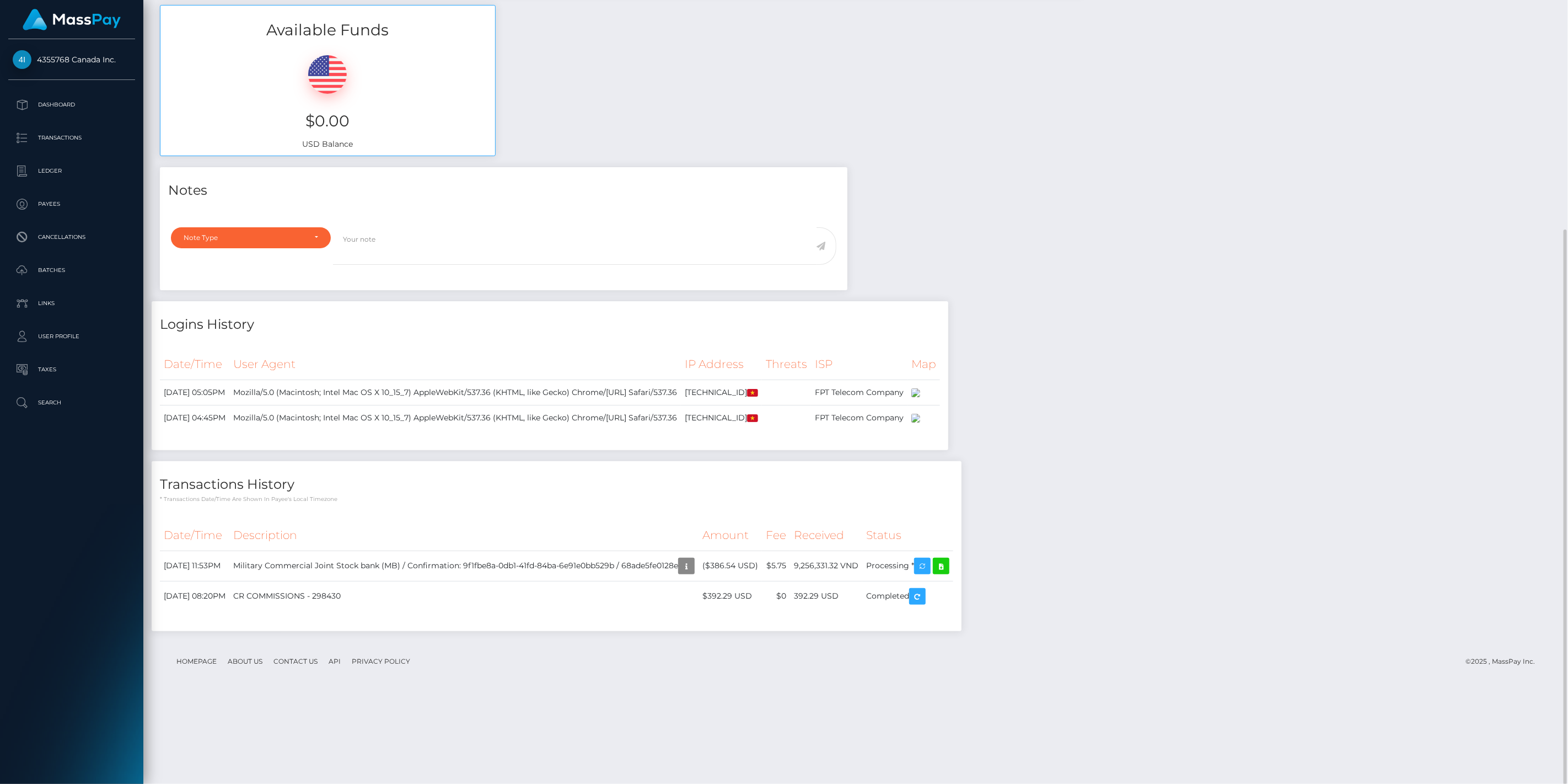
drag, startPoint x: 1219, startPoint y: 340, endPoint x: 1204, endPoint y: 351, distance: 18.6
click at [1219, 340] on div "Notes Note Type Compliance Clear Compliance General Note Type" at bounding box center [855, 404] width 1408 height 474
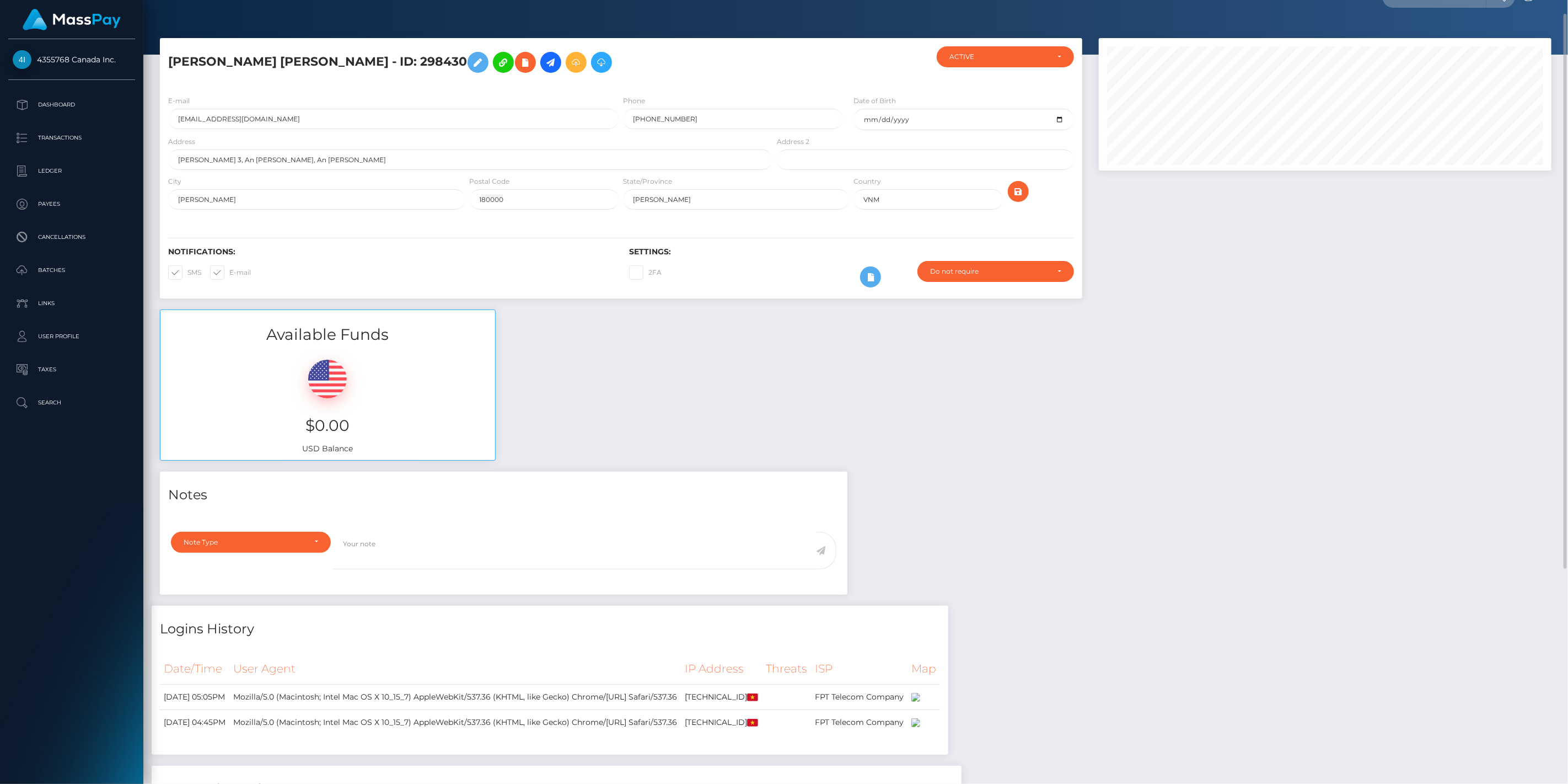
scroll to position [0, 0]
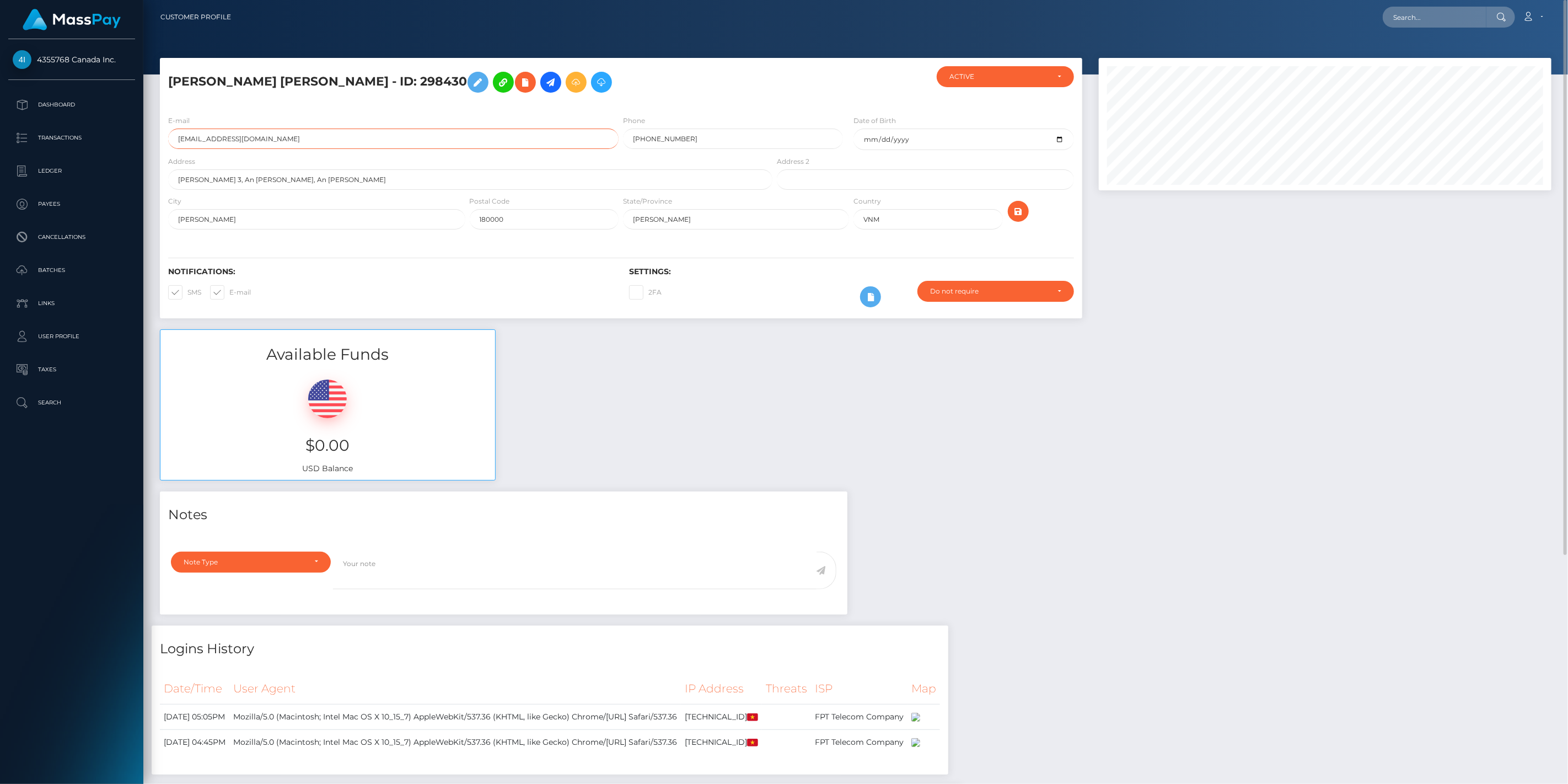
drag, startPoint x: 272, startPoint y: 135, endPoint x: 201, endPoint y: 146, distance: 71.8
click at [170, 137] on input "[EMAIL_ADDRESS][DOMAIN_NAME]" at bounding box center [393, 138] width 450 height 20
click at [977, 417] on div "Available Funds $0.00 USD Balance" at bounding box center [855, 410] width 1408 height 162
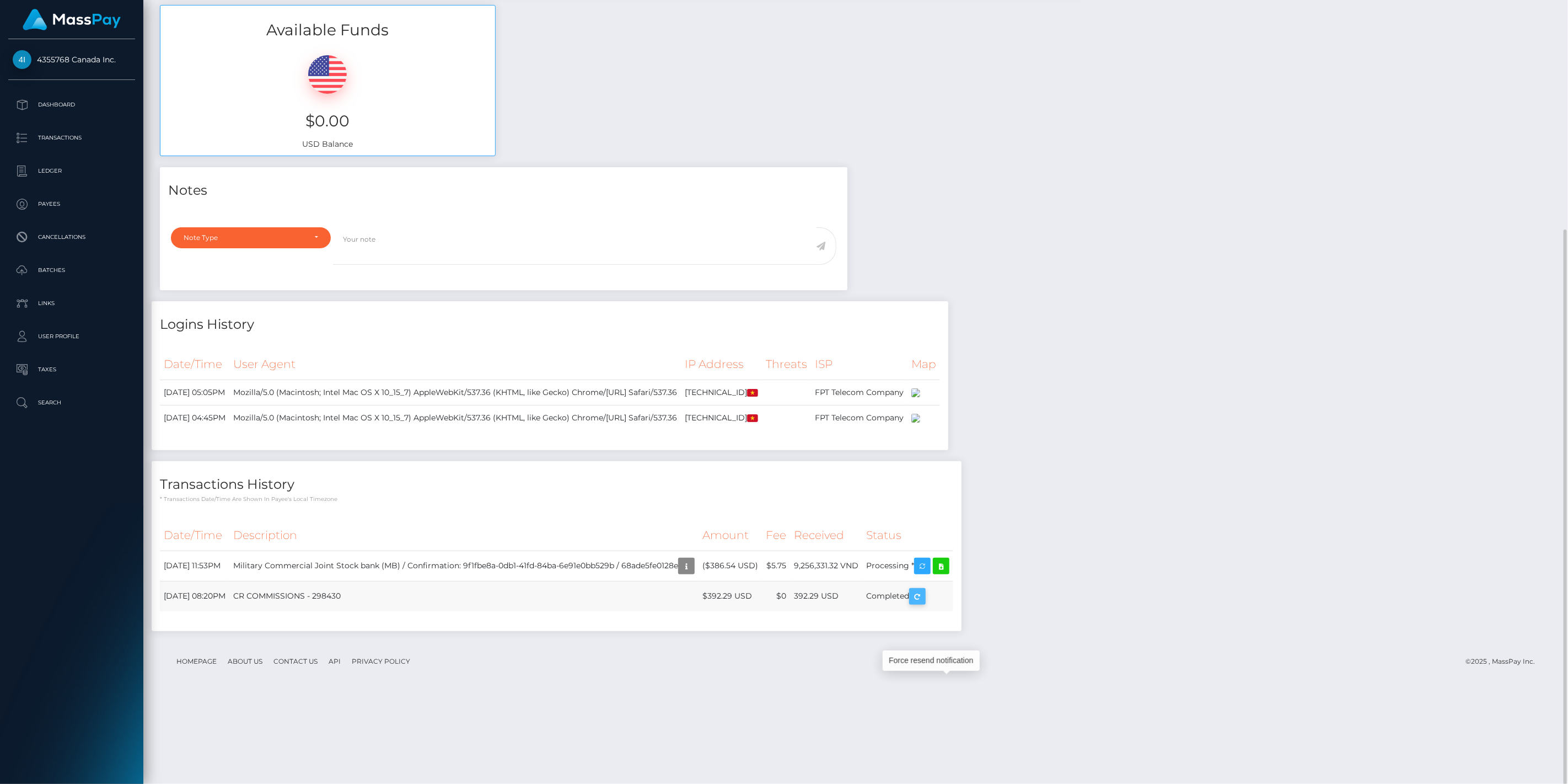
scroll to position [132, 453]
click at [924, 603] on icon "button" at bounding box center [917, 597] width 13 height 14
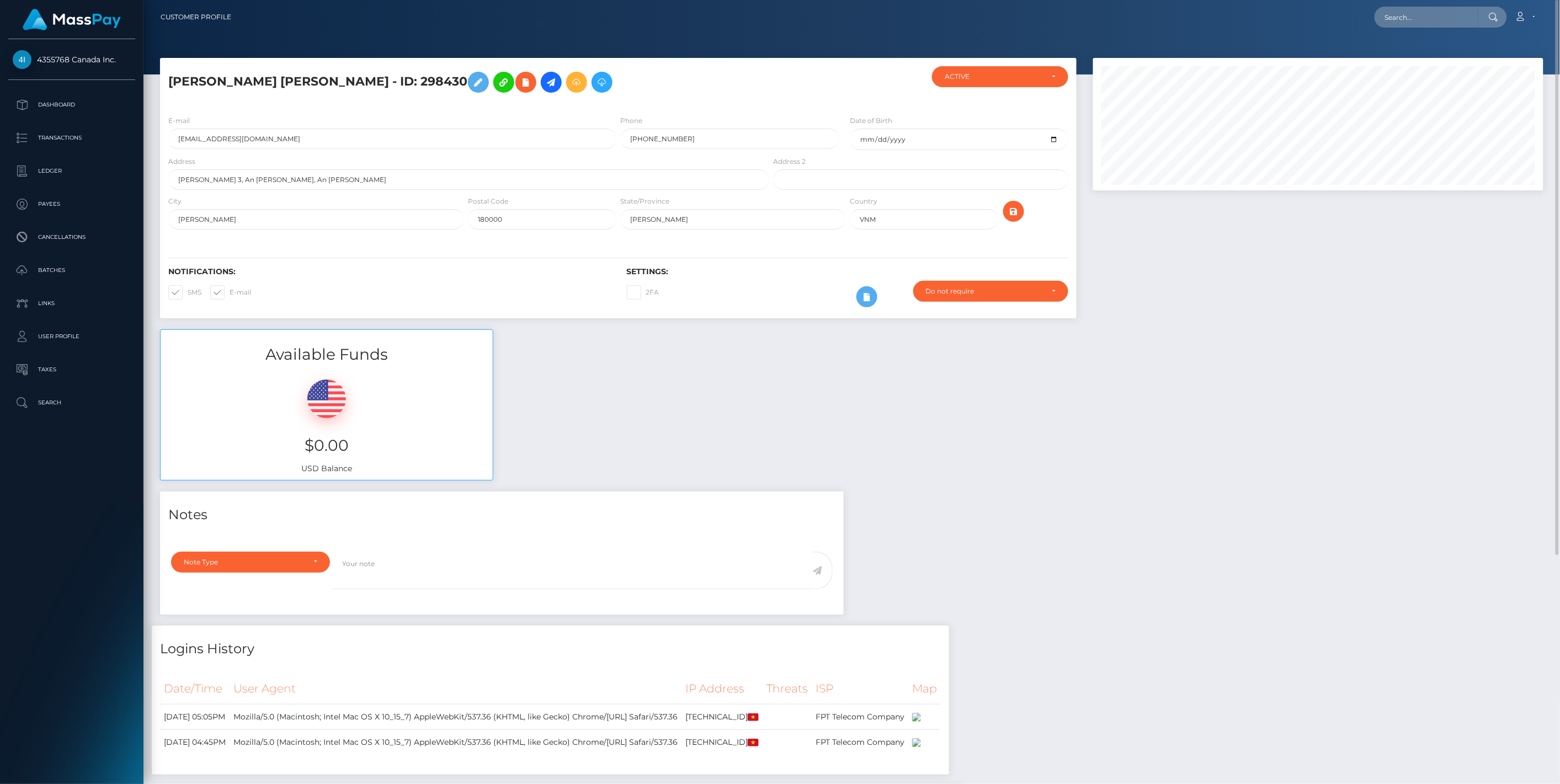
scroll to position [551399, 551370]
